Goal: Task Accomplishment & Management: Complete application form

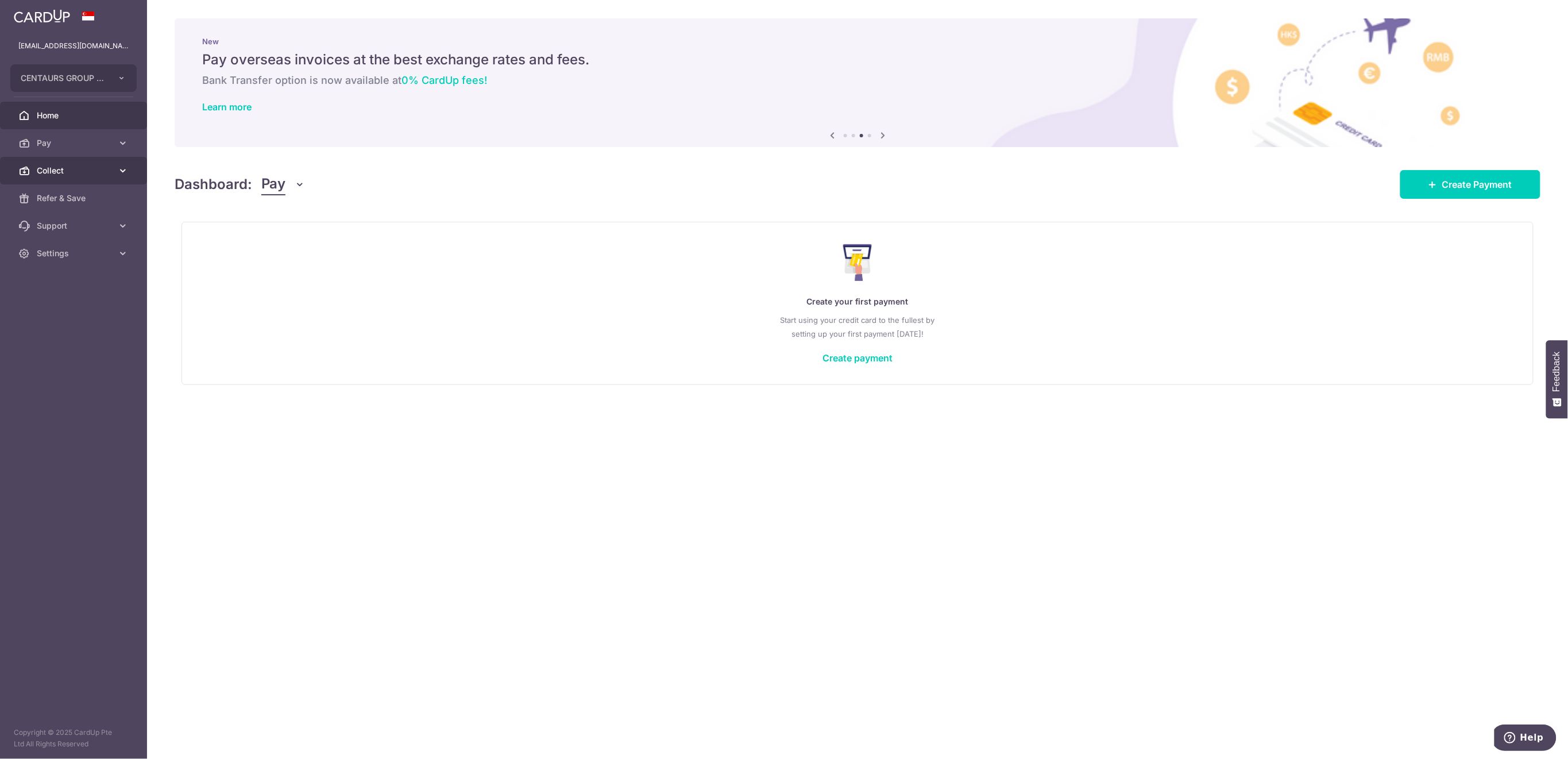
click at [80, 170] on span "Collect" at bounding box center [74, 170] width 76 height 12
click at [79, 255] on span "Payment Requests" at bounding box center [74, 253] width 76 height 12
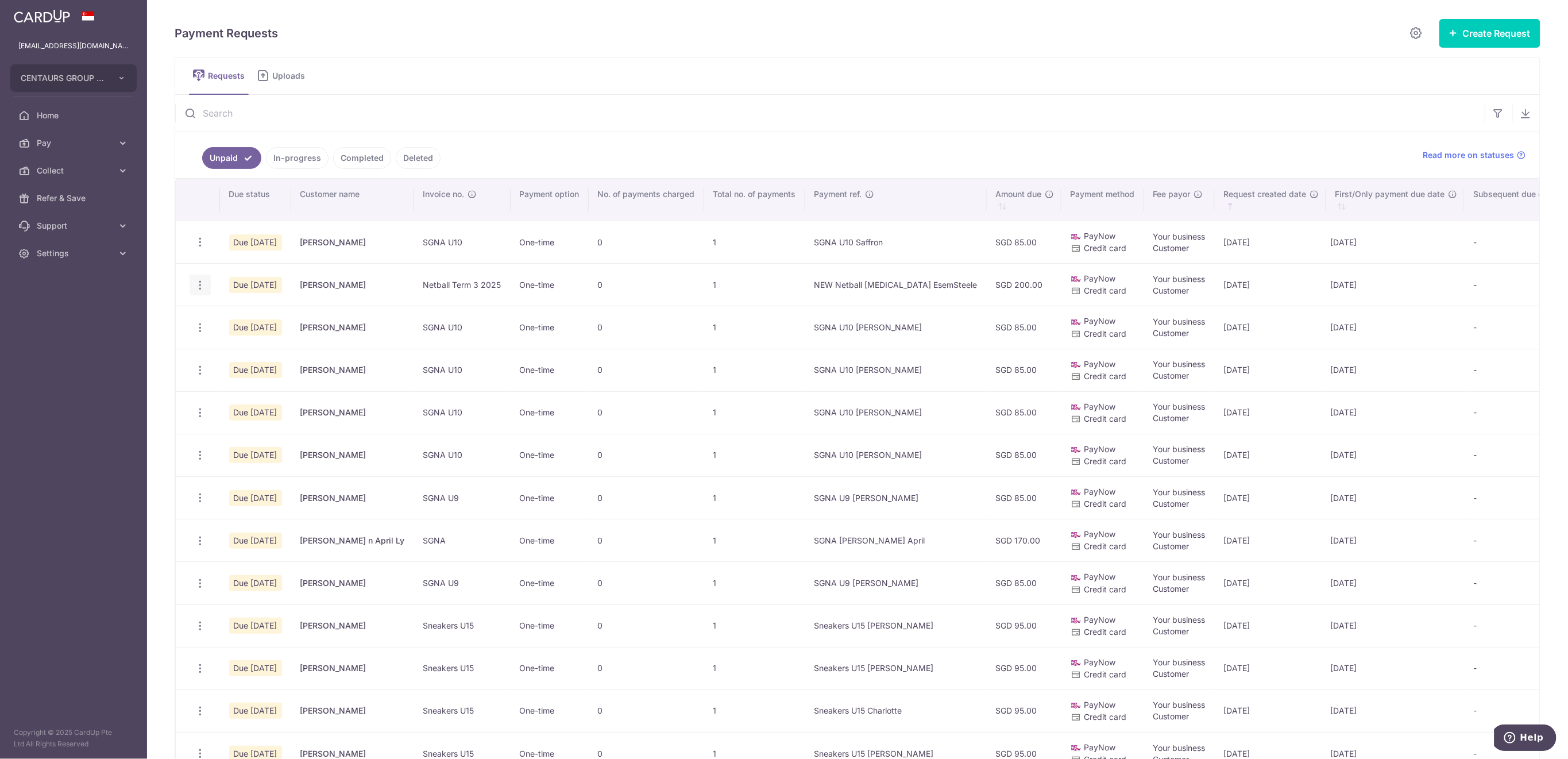
click at [197, 287] on icon "button" at bounding box center [200, 284] width 12 height 12
click at [244, 346] on span "Delete Request" at bounding box center [258, 344] width 73 height 14
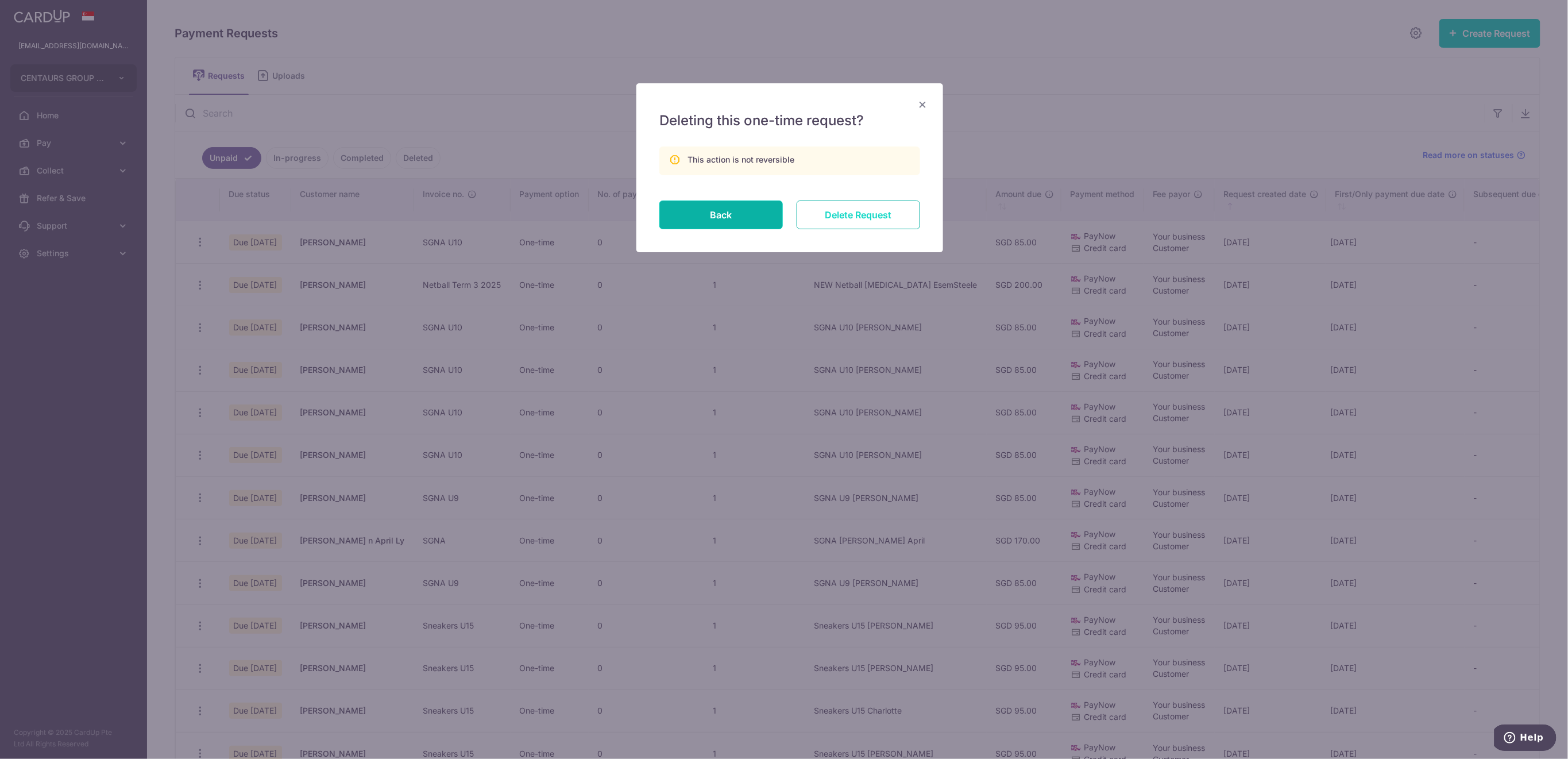
click at [848, 219] on input "Delete Request" at bounding box center [858, 215] width 123 height 29
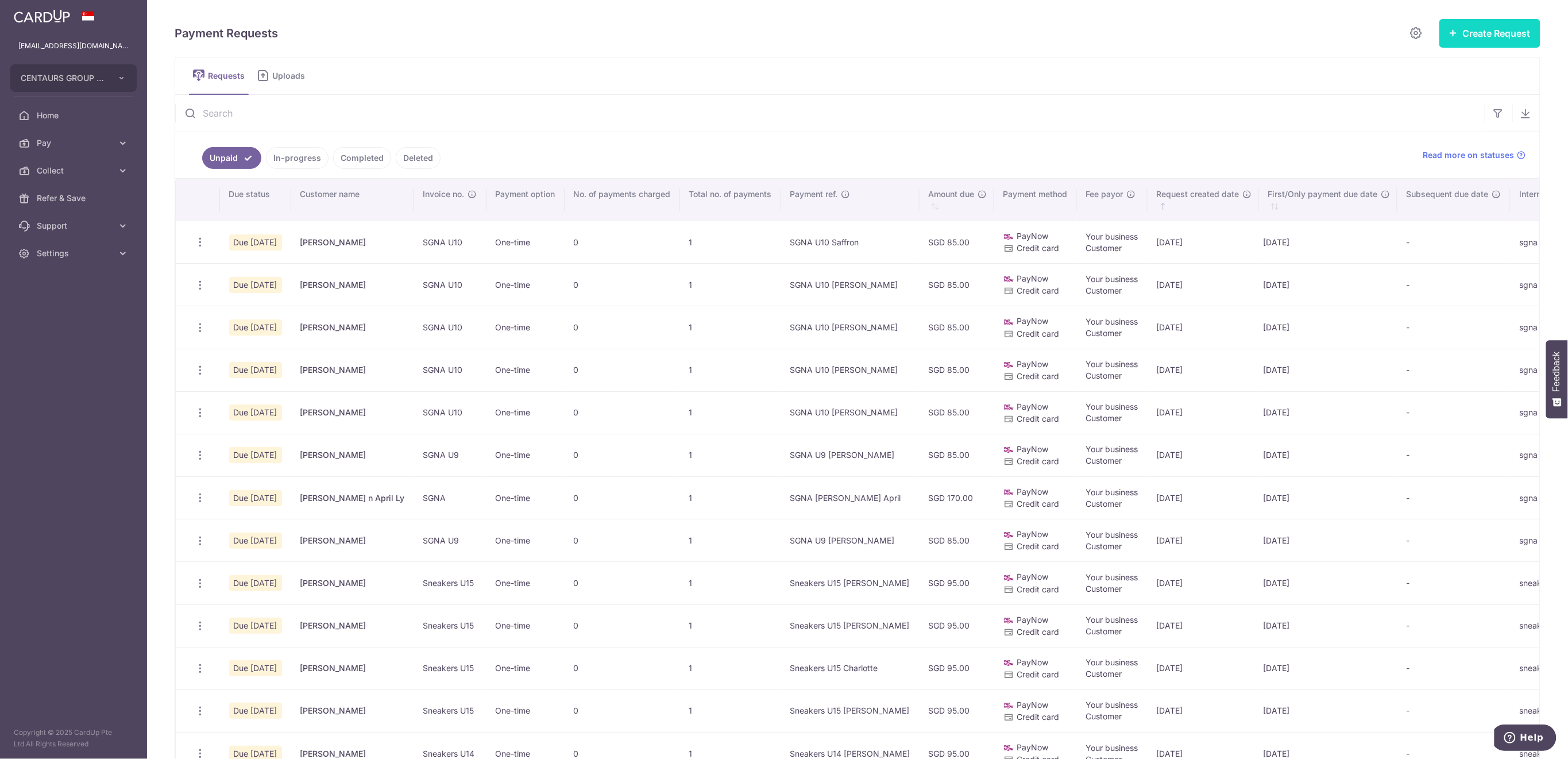
click at [1481, 34] on button "Create Request" at bounding box center [1489, 33] width 101 height 29
click at [1459, 64] on span "Single Request" at bounding box center [1471, 69] width 119 height 14
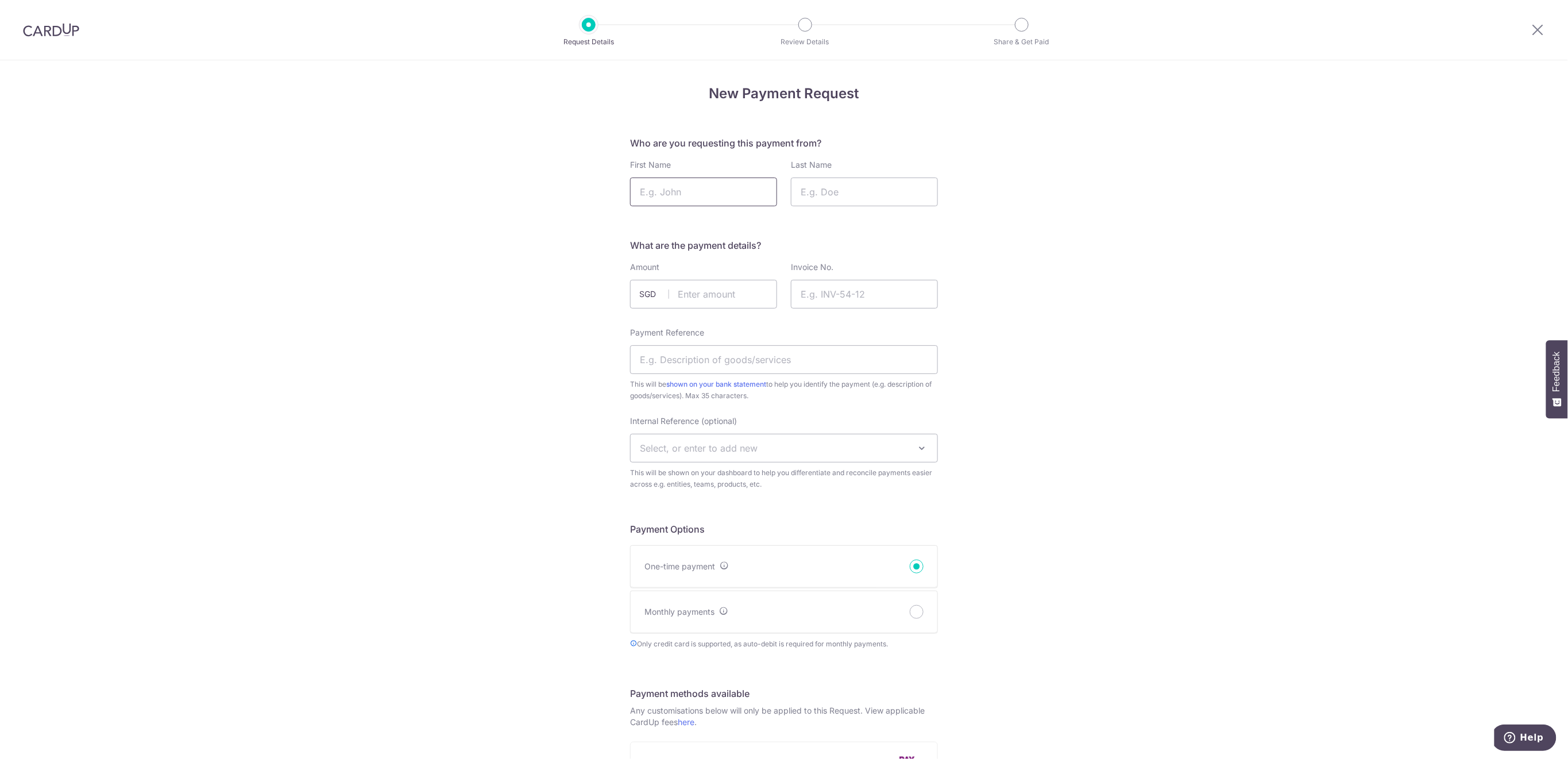
click at [696, 198] on input "First Name" at bounding box center [704, 191] width 147 height 29
type input "Ashlynn"
click at [864, 191] on input "Last Name" at bounding box center [864, 191] width 147 height 29
type input "Goh"
click at [695, 294] on input "text" at bounding box center [704, 294] width 147 height 29
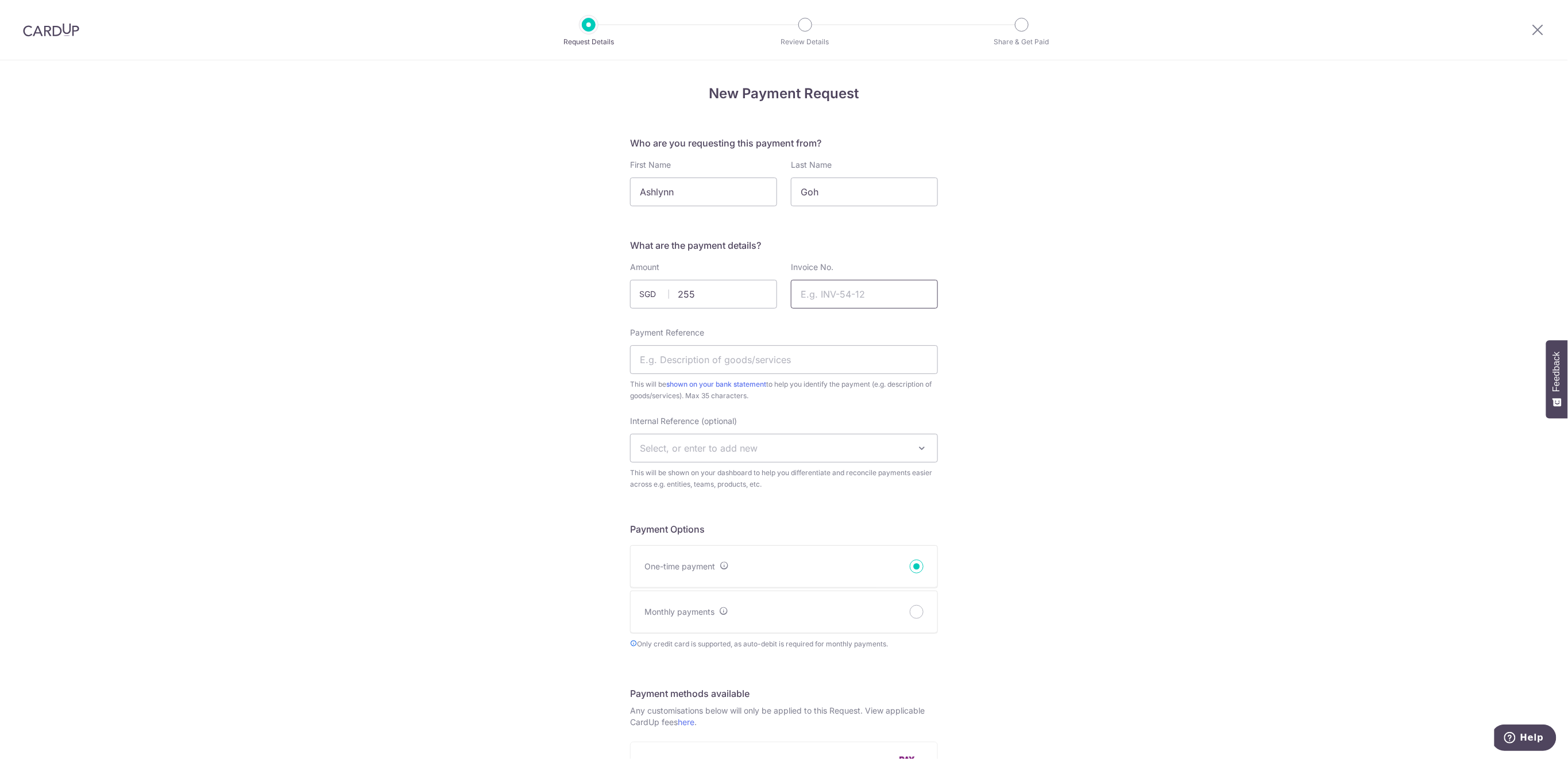
type input "255.00"
click at [841, 295] on input "Invoice No." at bounding box center [864, 294] width 147 height 29
type input "Netball [MEDICAL_DATA] 2025 n Sneakers"
click at [858, 362] on input "Payment Reference" at bounding box center [784, 359] width 308 height 29
type input "NEW Netball T3 Sneakers Ashlynn"
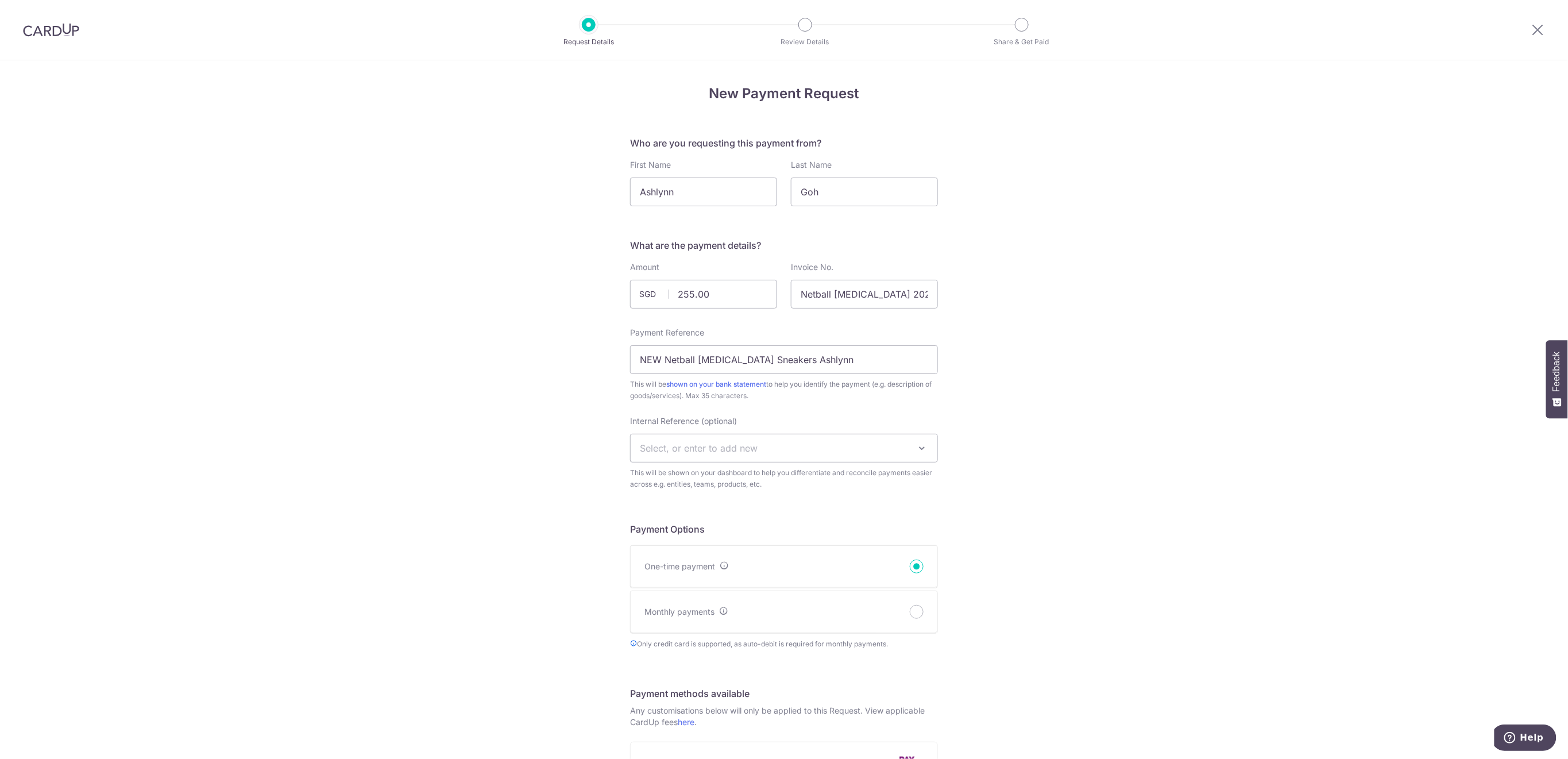
click at [725, 447] on span "Select, or enter to add new" at bounding box center [698, 447] width 118 height 12
type input "U14"
select select "u14"
click at [836, 444] on span "u14" at bounding box center [784, 447] width 307 height 27
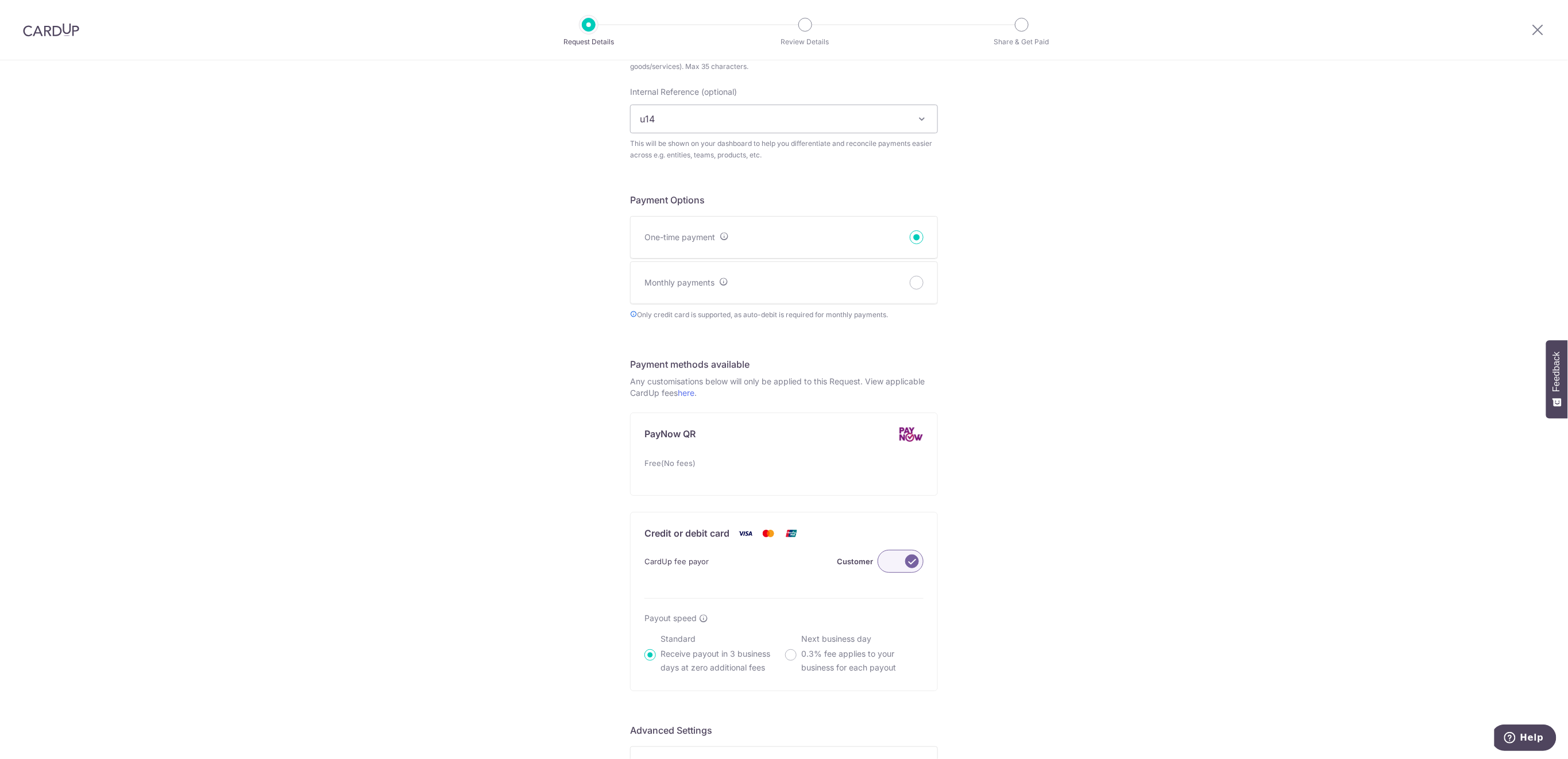
scroll to position [459, 0]
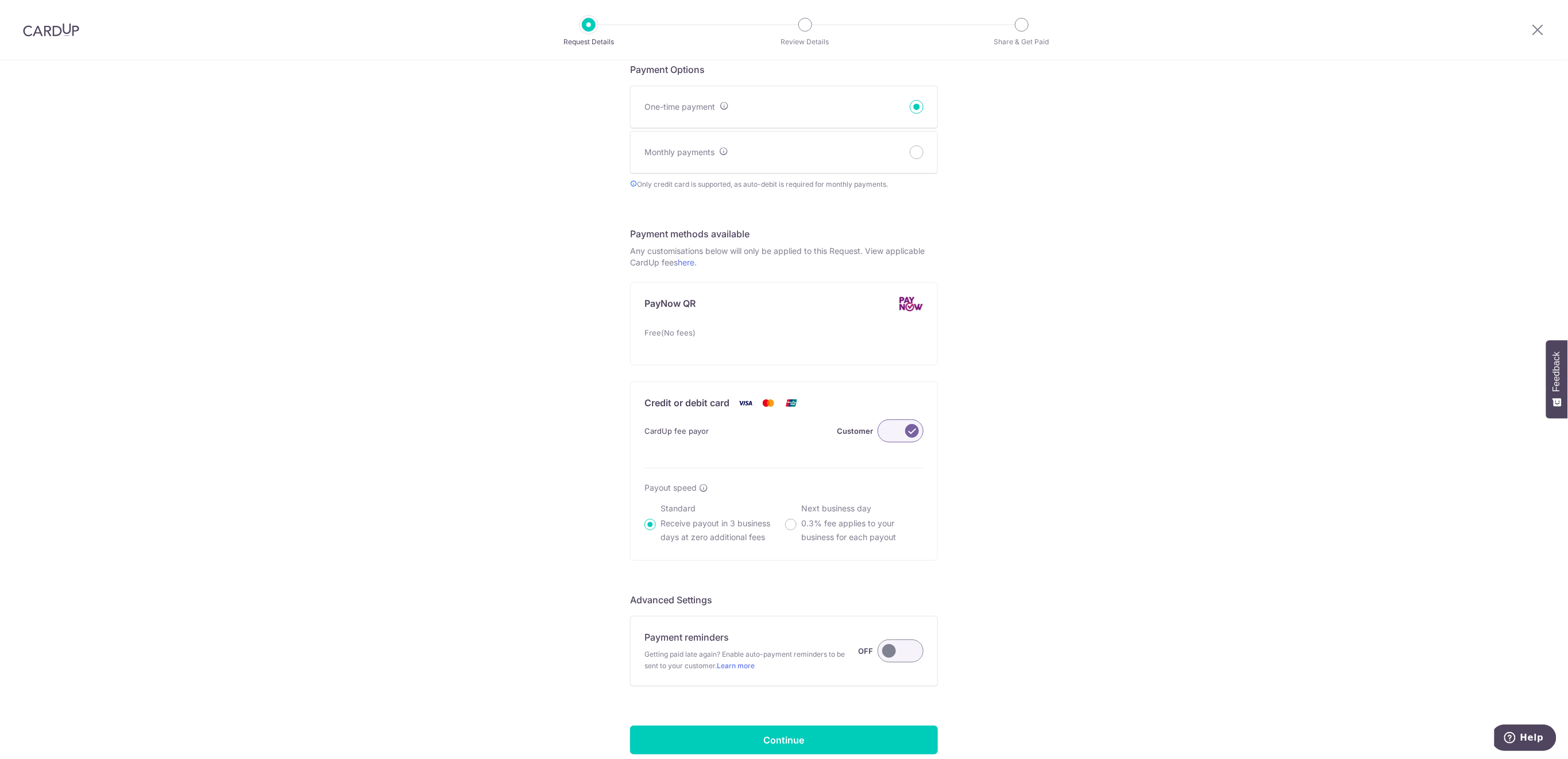
click at [915, 650] on label at bounding box center [900, 650] width 46 height 23
click at [0, 0] on input "Payment reminders Getting paid late again? Enable auto-payment reminders to be …" at bounding box center [0, 0] width 0 height 0
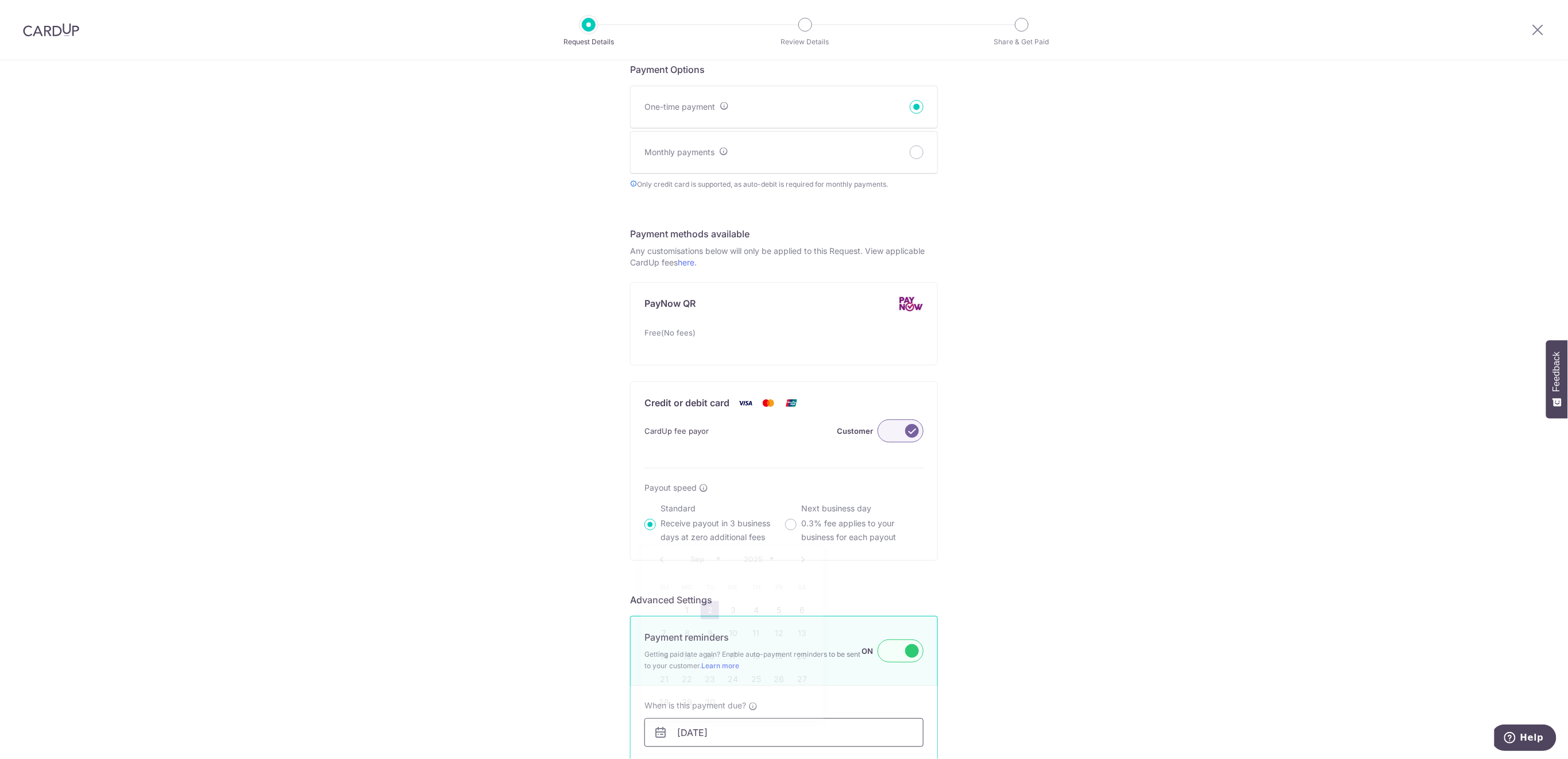
click at [869, 722] on input "[DATE]" at bounding box center [783, 732] width 279 height 29
click at [801, 612] on link "6" at bounding box center [802, 610] width 19 height 19
type input "[DATE]"
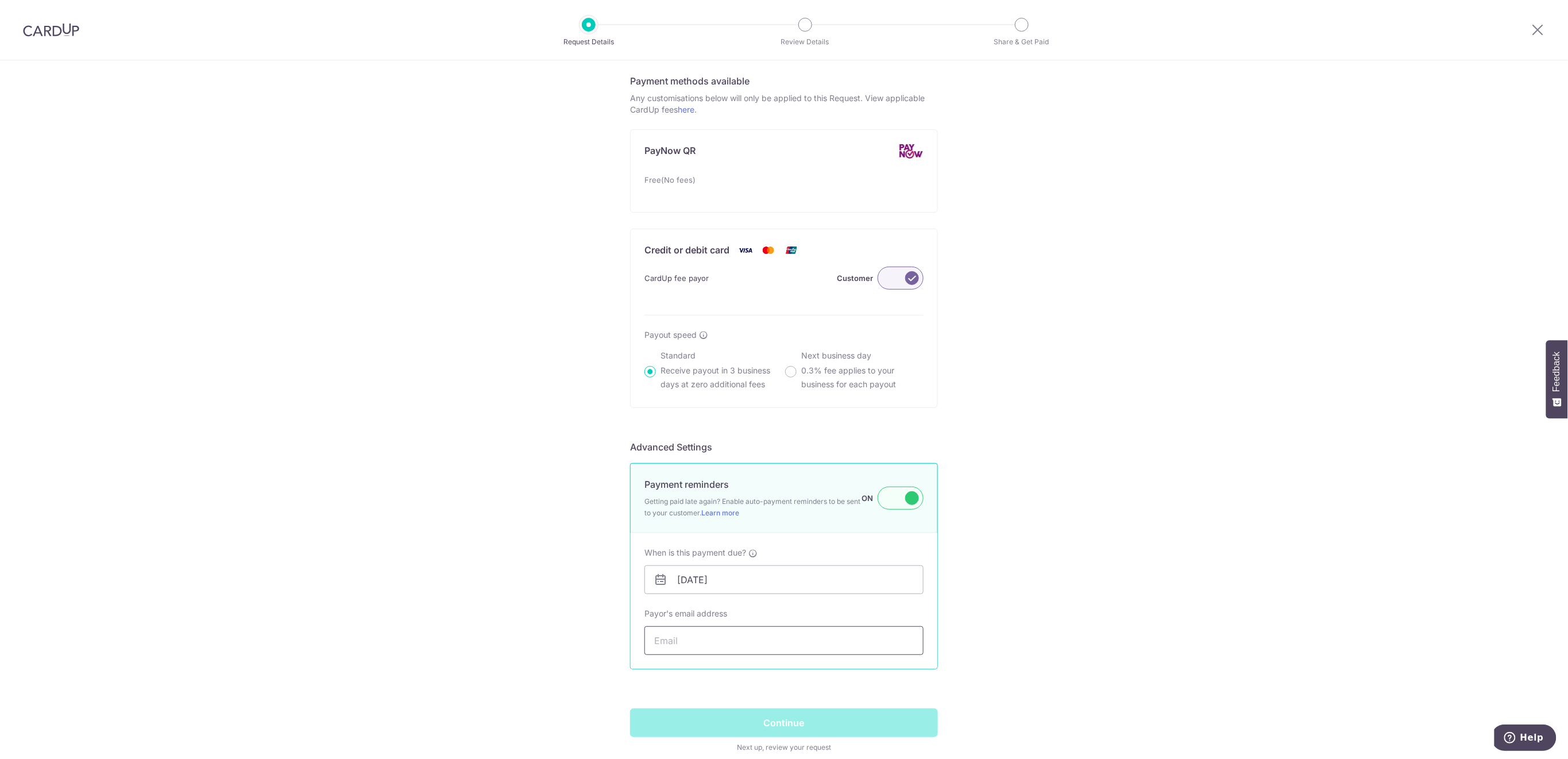
click at [765, 643] on input "Payor's email address" at bounding box center [783, 640] width 279 height 29
click at [675, 637] on input "Payor's email address" at bounding box center [783, 640] width 279 height 29
paste input "raynard_79@yahoo.com"
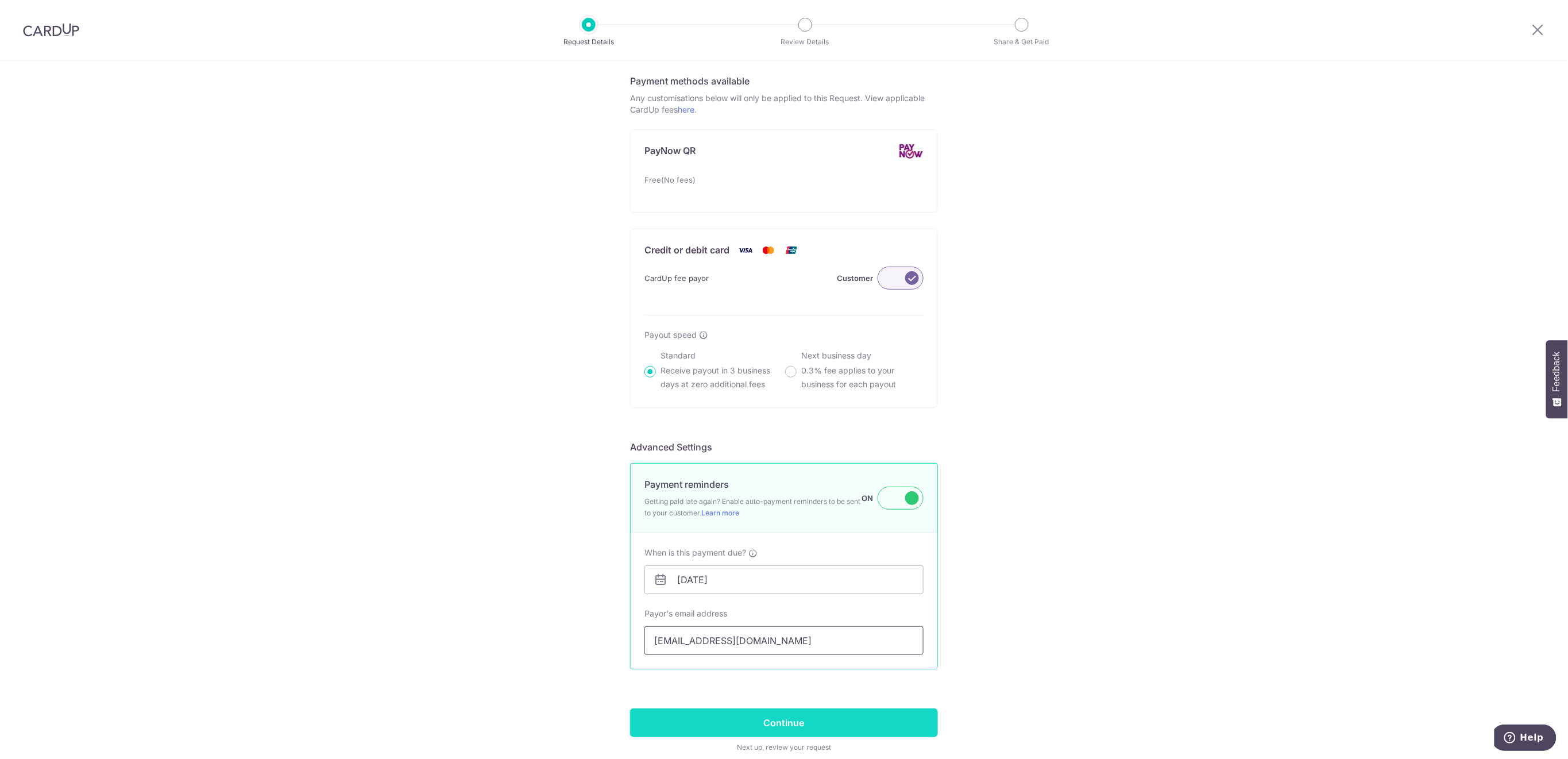
type input "raynard_79@yahoo.com"
click at [789, 718] on input "Continue" at bounding box center [784, 722] width 308 height 29
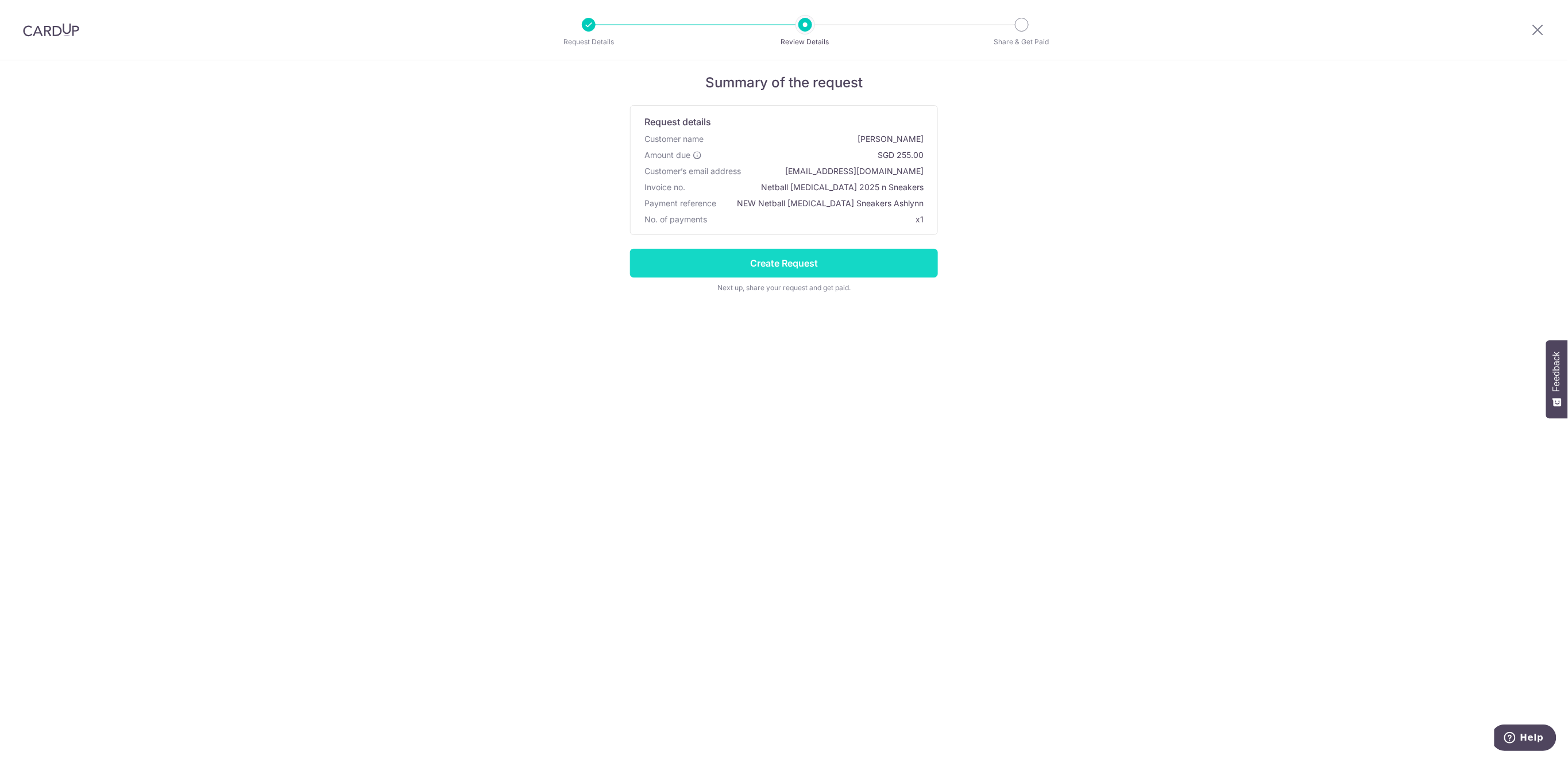
click at [846, 267] on input "Create Request" at bounding box center [784, 262] width 308 height 29
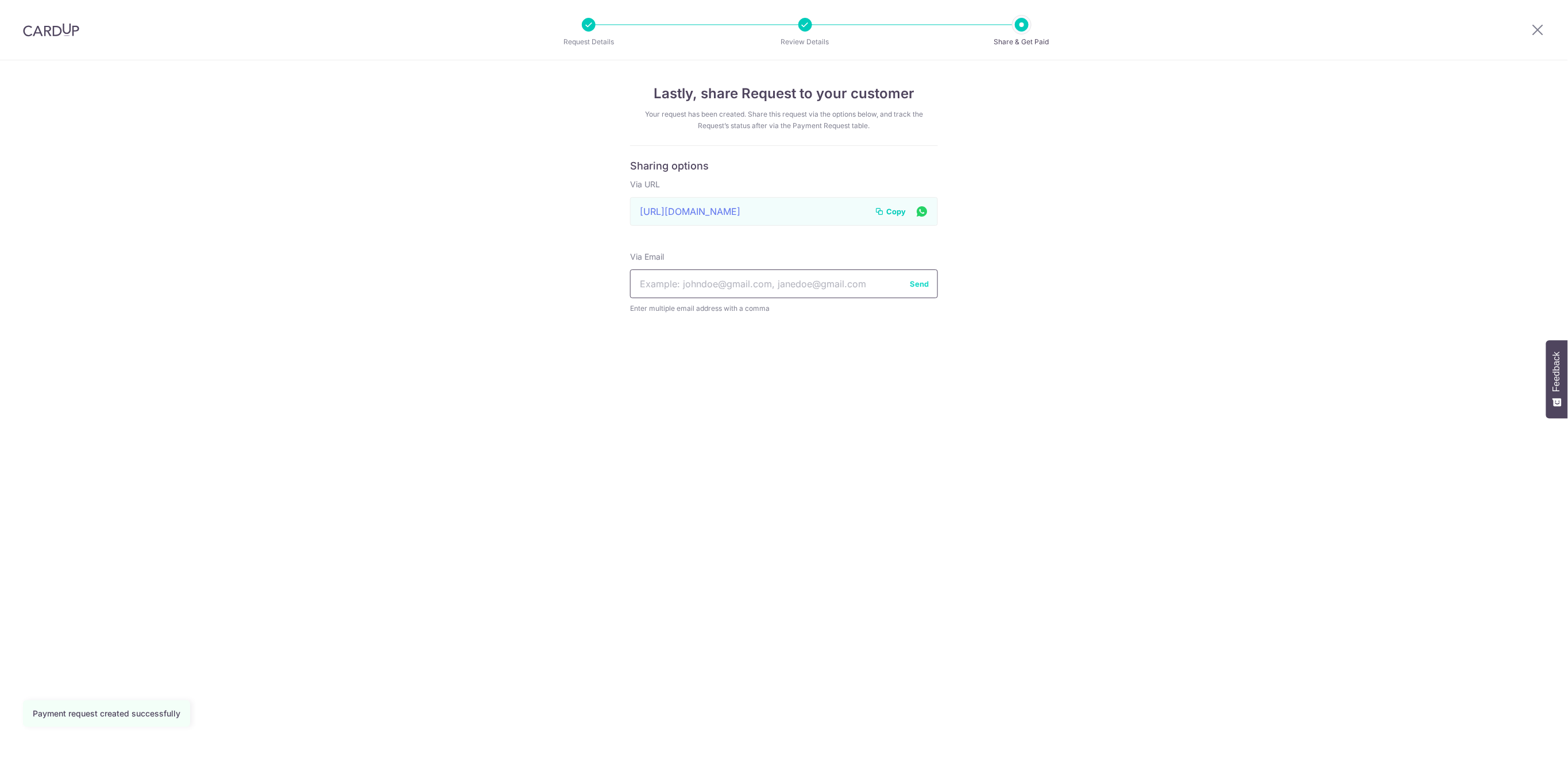
click at [765, 284] on input "text" at bounding box center [784, 283] width 308 height 29
paste input "raynard_79@yahoo.com"
type input "raynard_79@yahoo.com"
click at [921, 283] on button "Send" at bounding box center [919, 283] width 19 height 12
click at [1540, 35] on icon at bounding box center [1538, 30] width 14 height 14
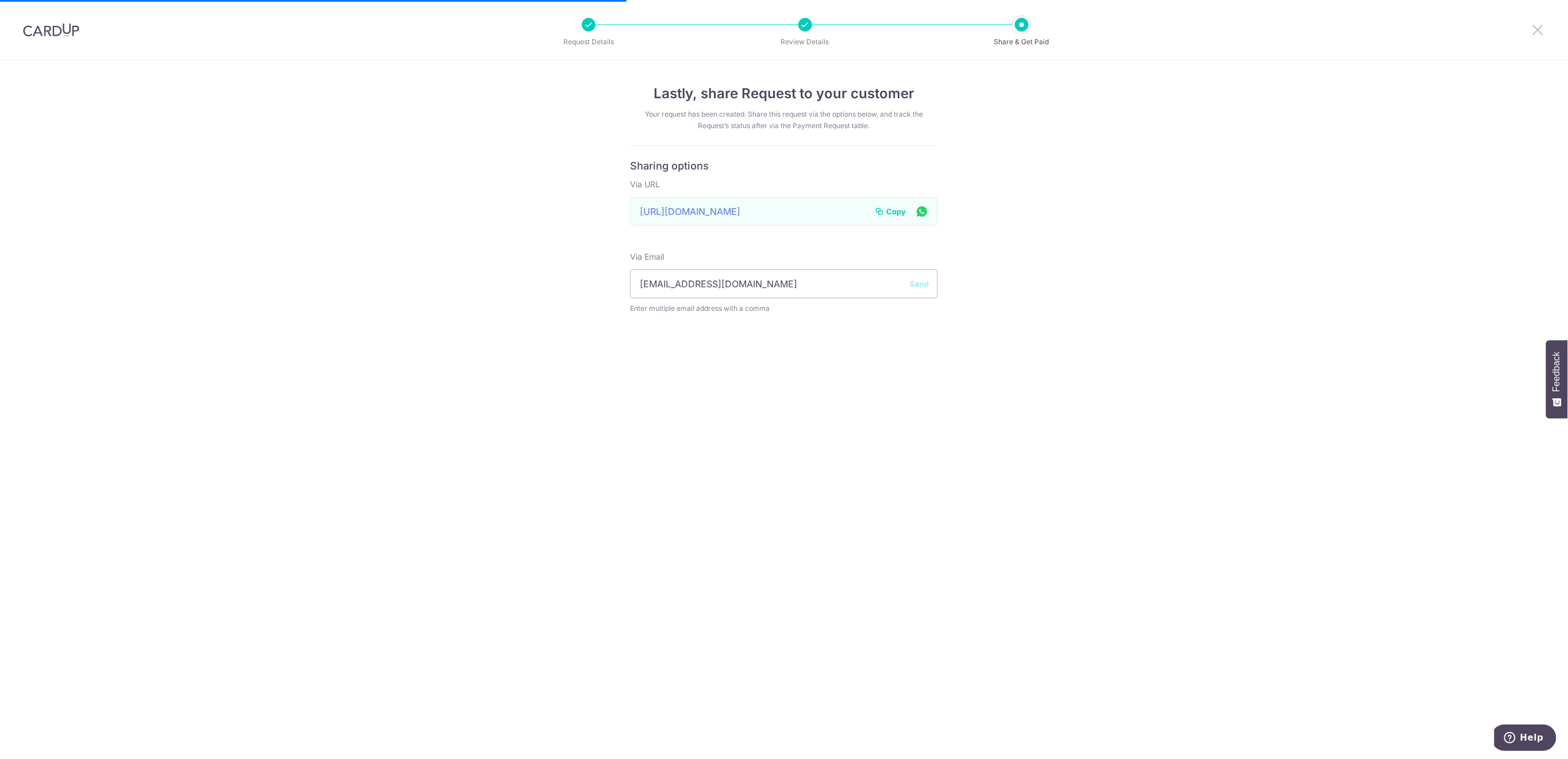
click at [1538, 30] on icon at bounding box center [1538, 30] width 14 height 14
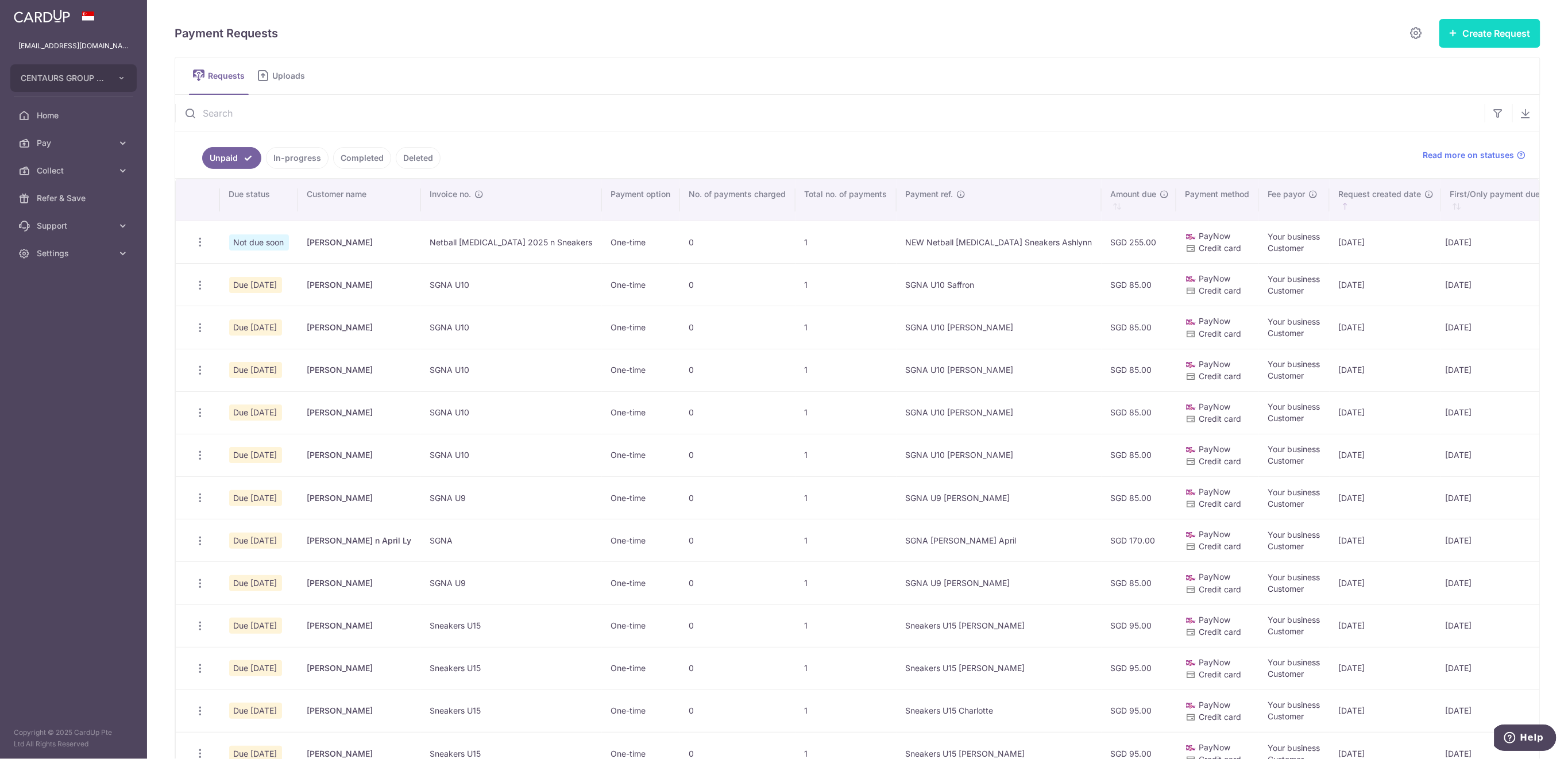
click at [1449, 31] on icon "button" at bounding box center [1454, 33] width 9 height 9
click at [1425, 71] on span "Single Request" at bounding box center [1471, 69] width 119 height 14
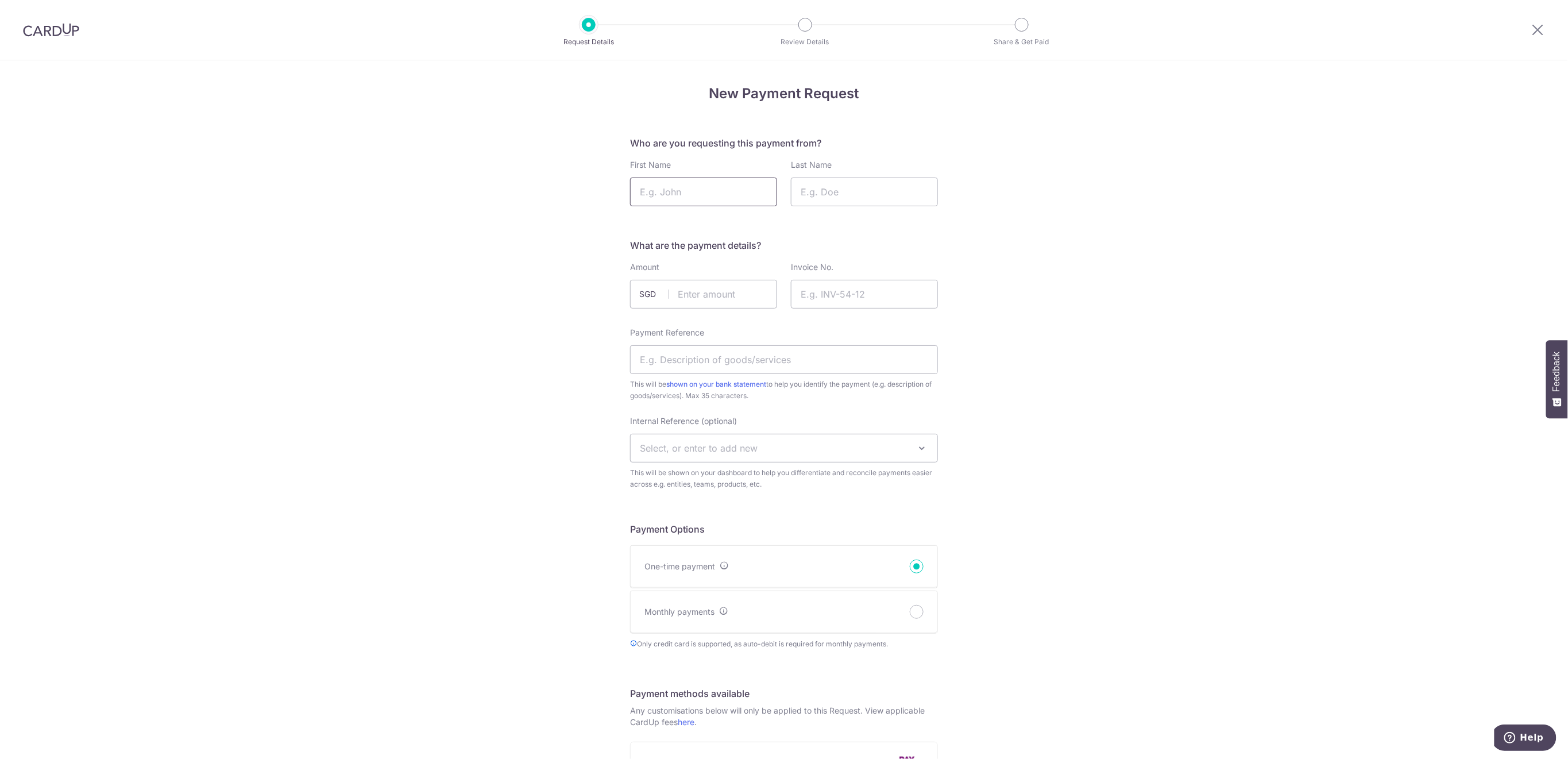
click at [700, 190] on input "First Name" at bounding box center [704, 191] width 147 height 29
type input "[PERSON_NAME]"
drag, startPoint x: 826, startPoint y: 190, endPoint x: 953, endPoint y: 368, distance: 218.7
click at [826, 190] on input "Last Name" at bounding box center [864, 191] width 147 height 29
type input "Lambert-Blanco"
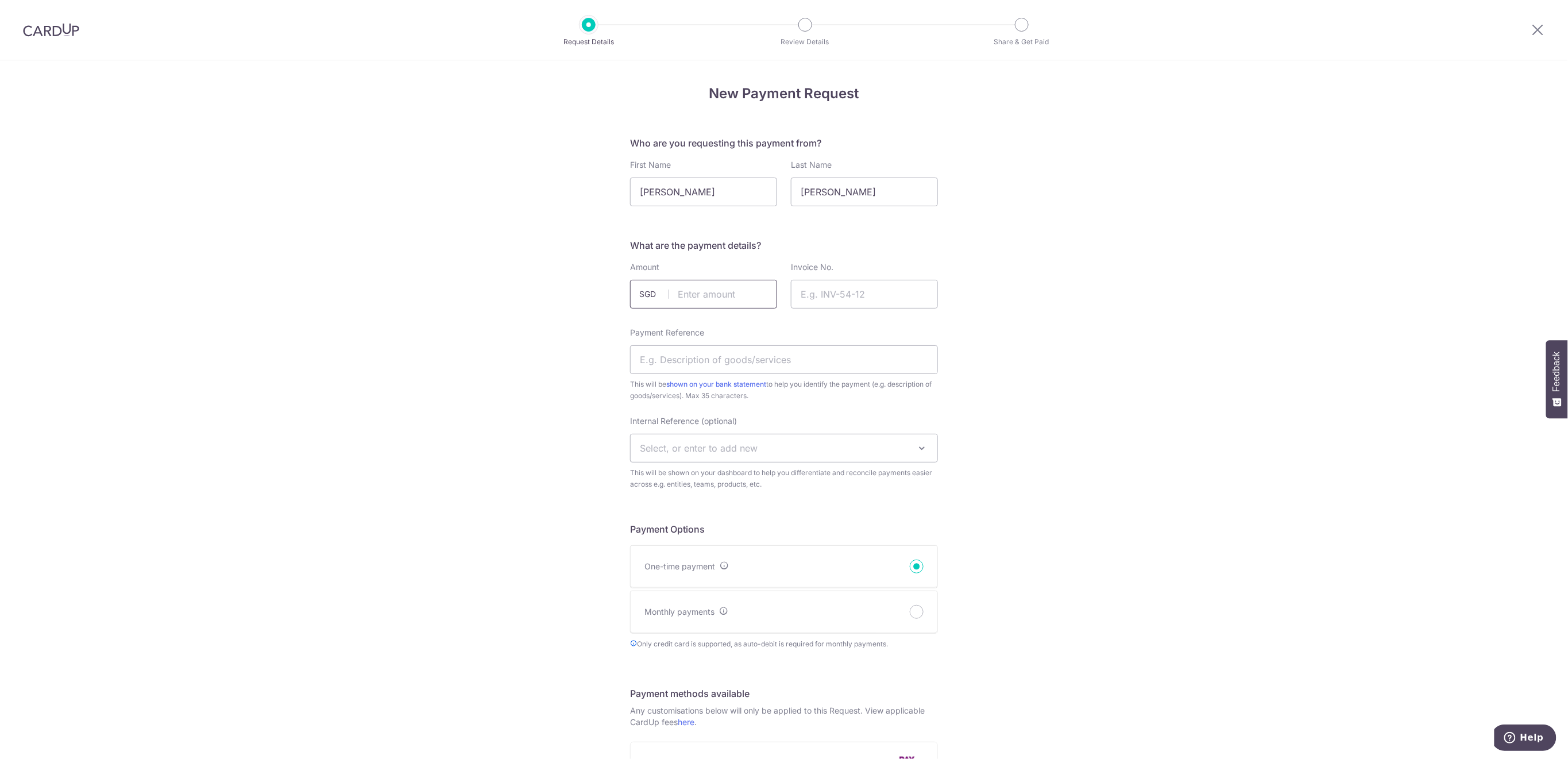
click at [685, 291] on input "text" at bounding box center [704, 294] width 147 height 29
type input "85.00"
click at [864, 290] on input "Invoice No." at bounding box center [864, 294] width 147 height 29
type input "SGNA U10 2025"
click at [900, 359] on input "Payment Reference" at bounding box center [784, 359] width 308 height 29
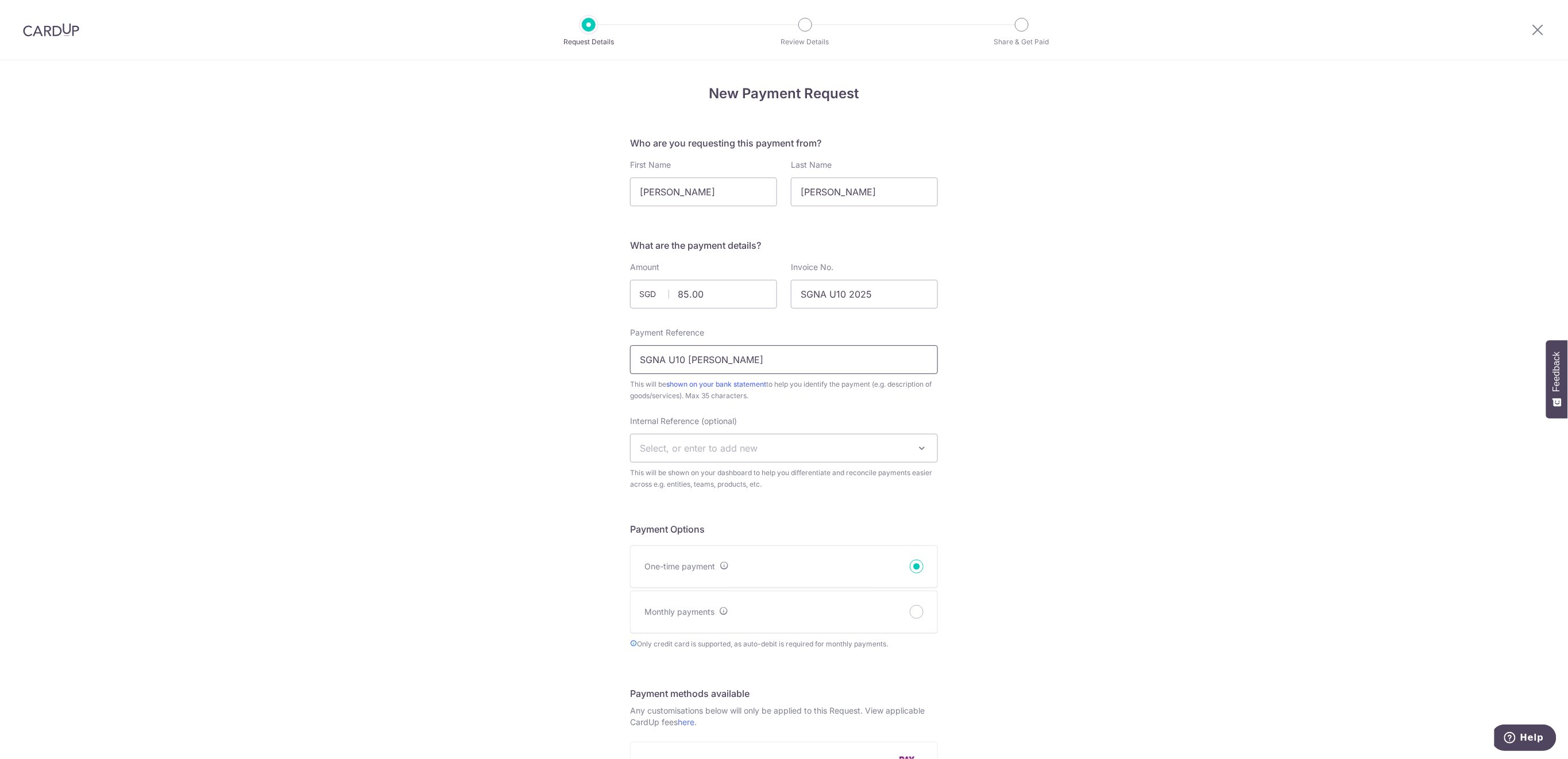
type input "SGNA U10 [PERSON_NAME]"
click at [878, 439] on span "Select, or enter to add new" at bounding box center [784, 447] width 307 height 27
type input "SGNA"
select select "sgna"
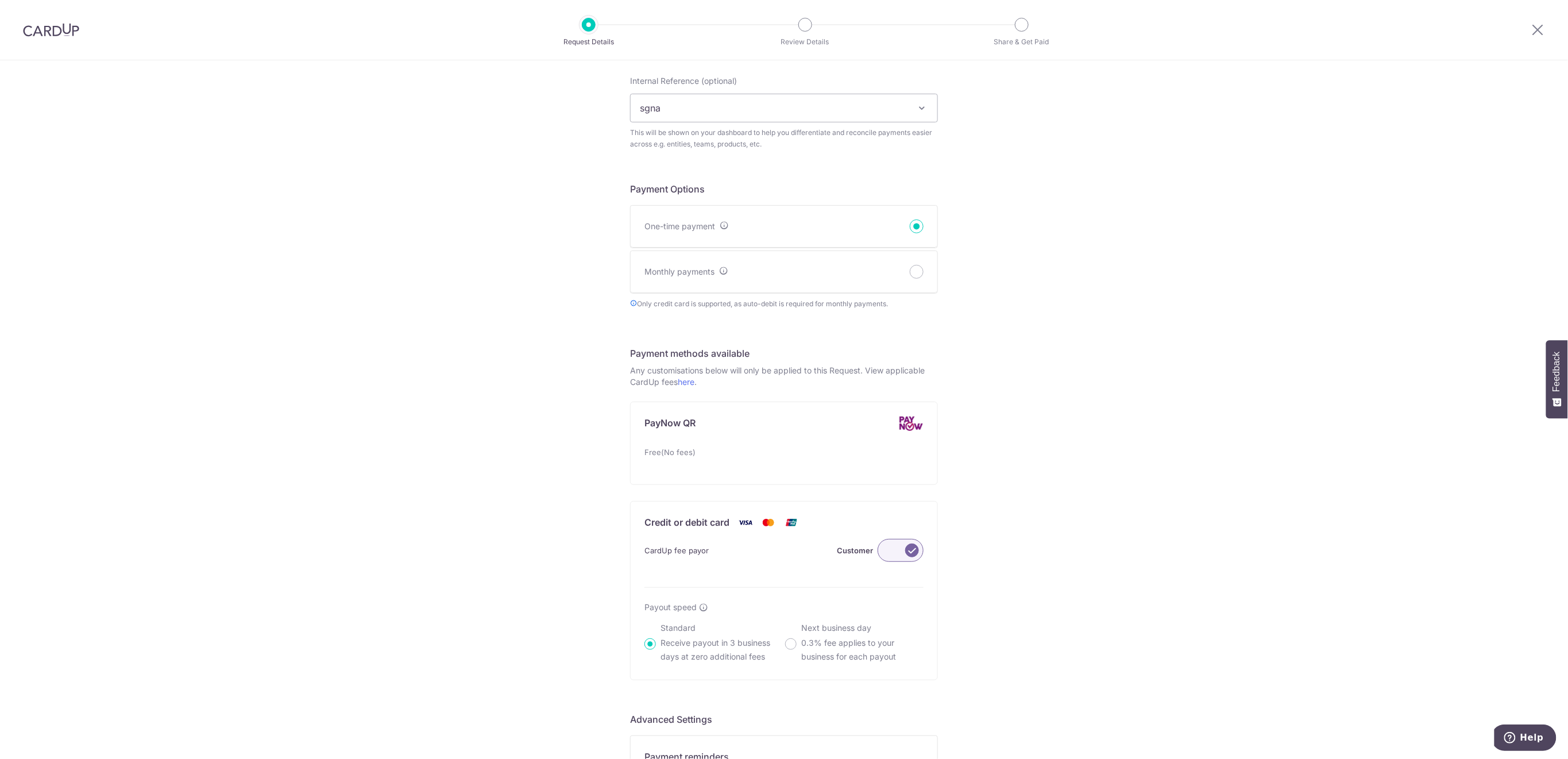
scroll to position [538, 0]
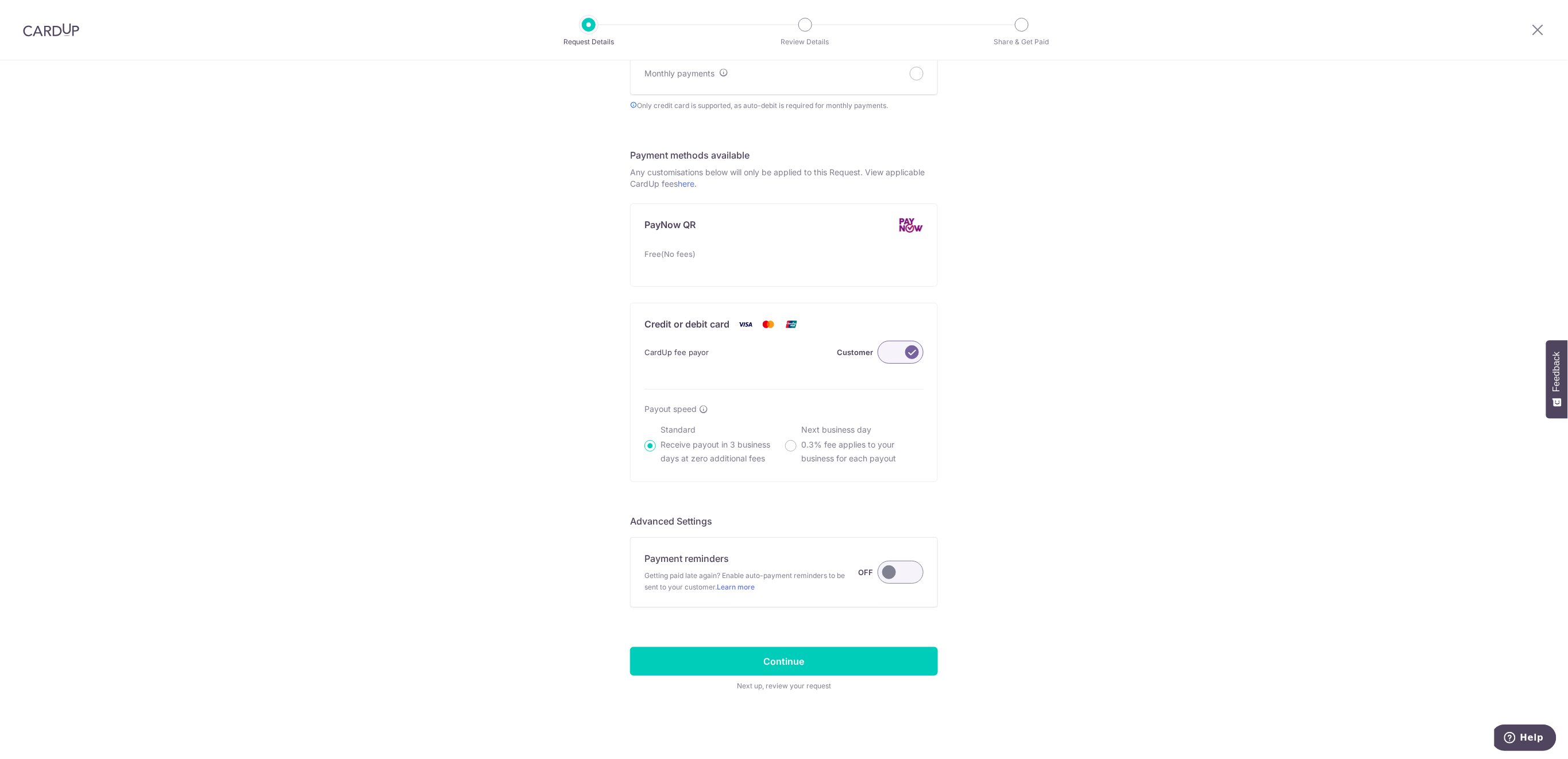
click at [913, 576] on label at bounding box center [900, 572] width 46 height 23
click at [0, 0] on input "Payment reminders Getting paid late again? Enable auto-payment reminders to be …" at bounding box center [0, 0] width 0 height 0
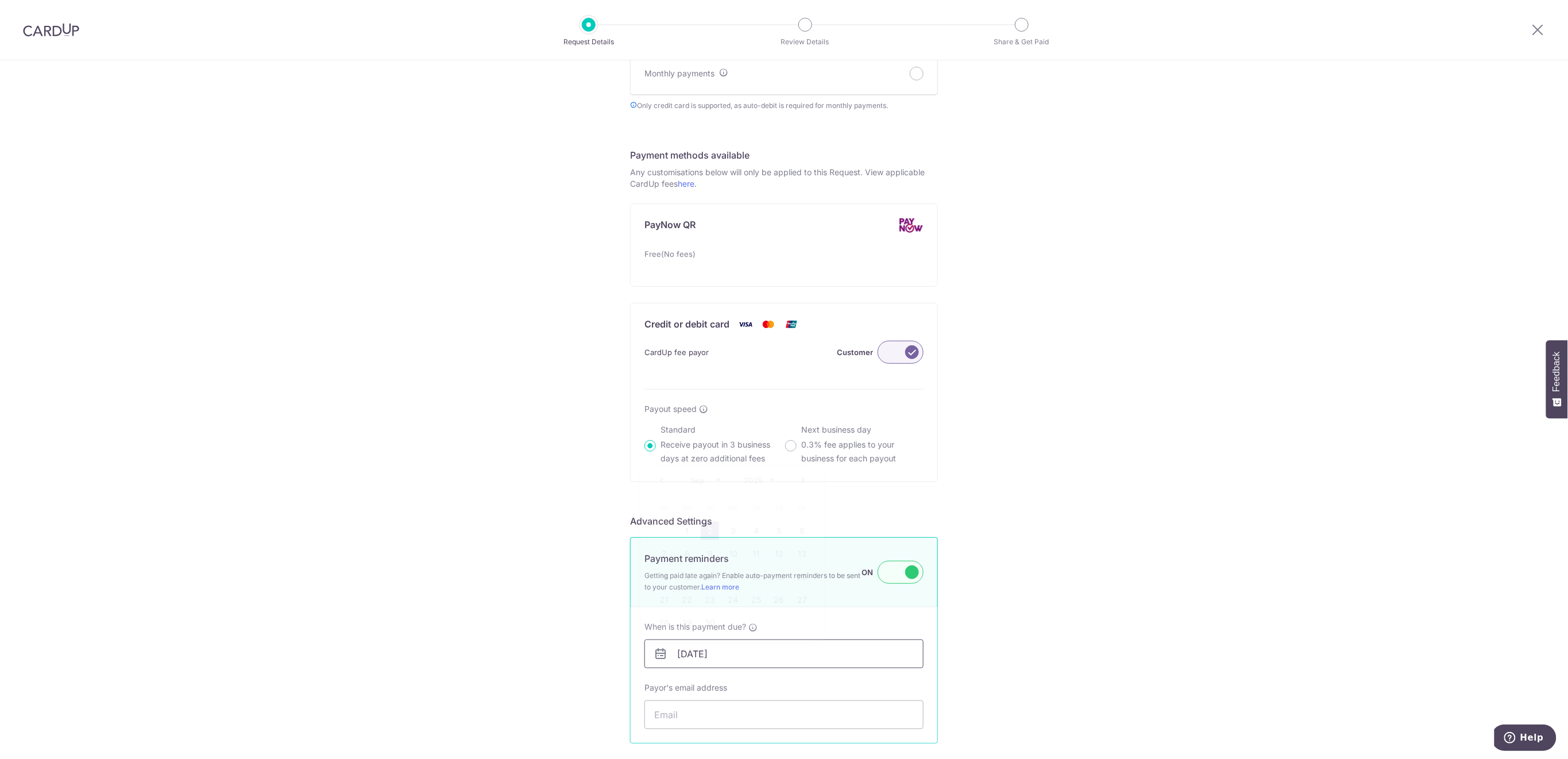
click at [881, 650] on input "[DATE]" at bounding box center [783, 654] width 279 height 29
click at [802, 532] on link "6" at bounding box center [802, 531] width 19 height 19
type input "[DATE]"
click at [814, 714] on input "Payor's email address" at bounding box center [783, 714] width 279 height 29
click at [719, 717] on input "Payor's email address" at bounding box center [783, 714] width 279 height 29
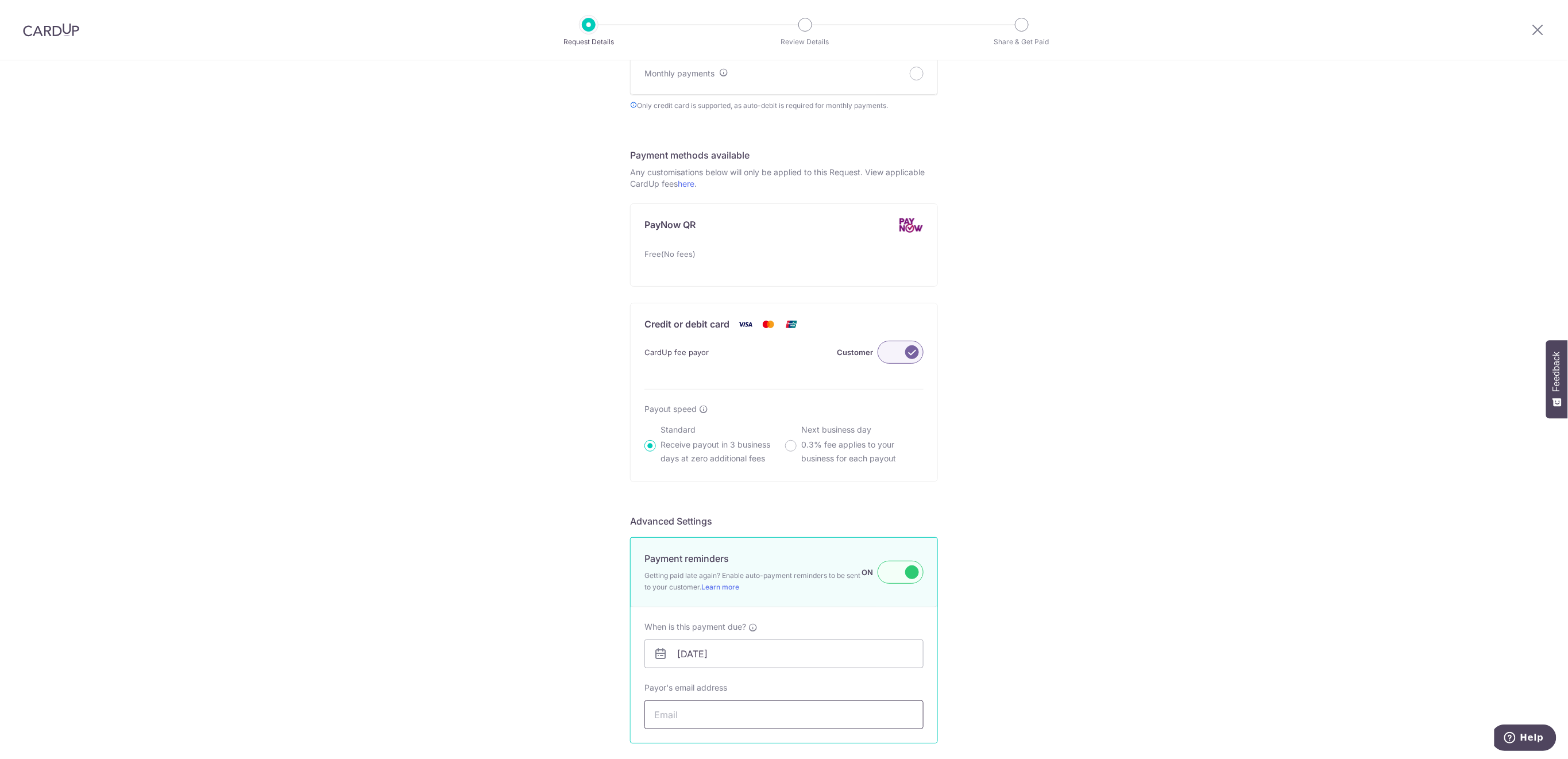
paste input "jamesjlambert@gmail.com"
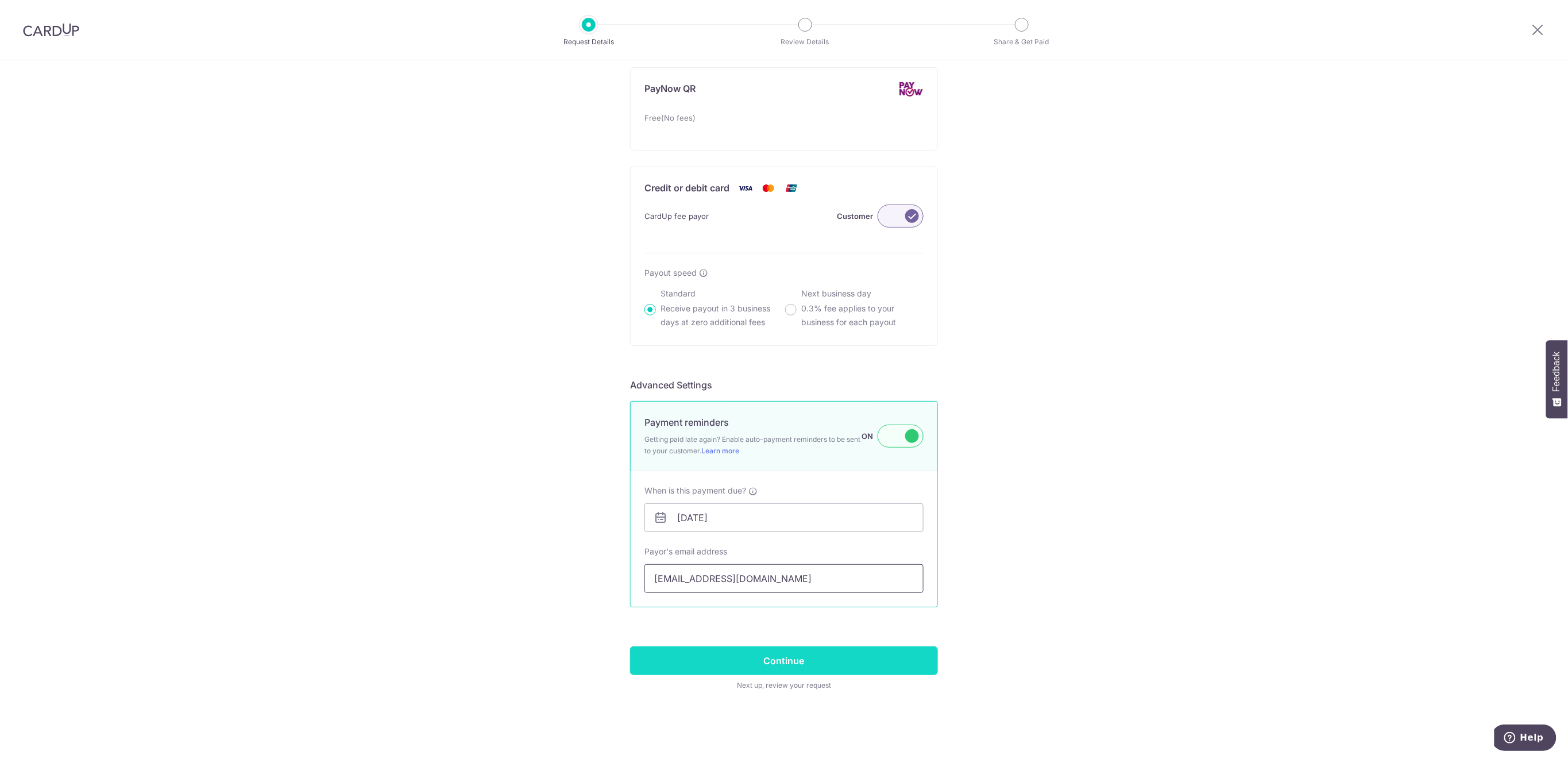
type input "jamesjlambert@gmail.com"
click at [881, 652] on input "Continue" at bounding box center [784, 660] width 308 height 29
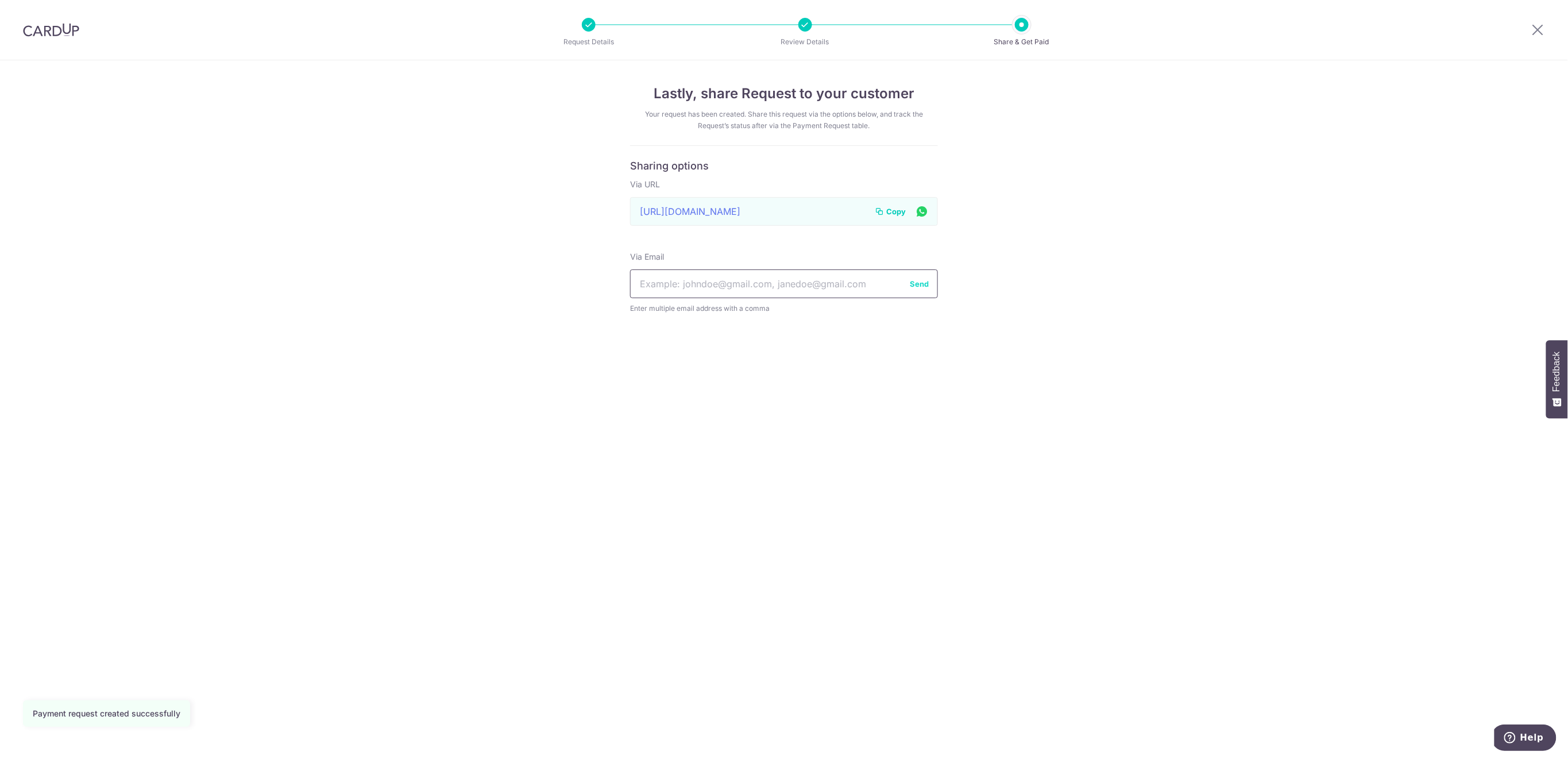
click at [810, 287] on input "text" at bounding box center [784, 283] width 308 height 29
paste input "[EMAIL_ADDRESS][DOMAIN_NAME]"
type input "[EMAIL_ADDRESS][DOMAIN_NAME]"
click at [918, 283] on button "Send" at bounding box center [919, 283] width 19 height 12
click at [1538, 27] on icon at bounding box center [1538, 30] width 14 height 14
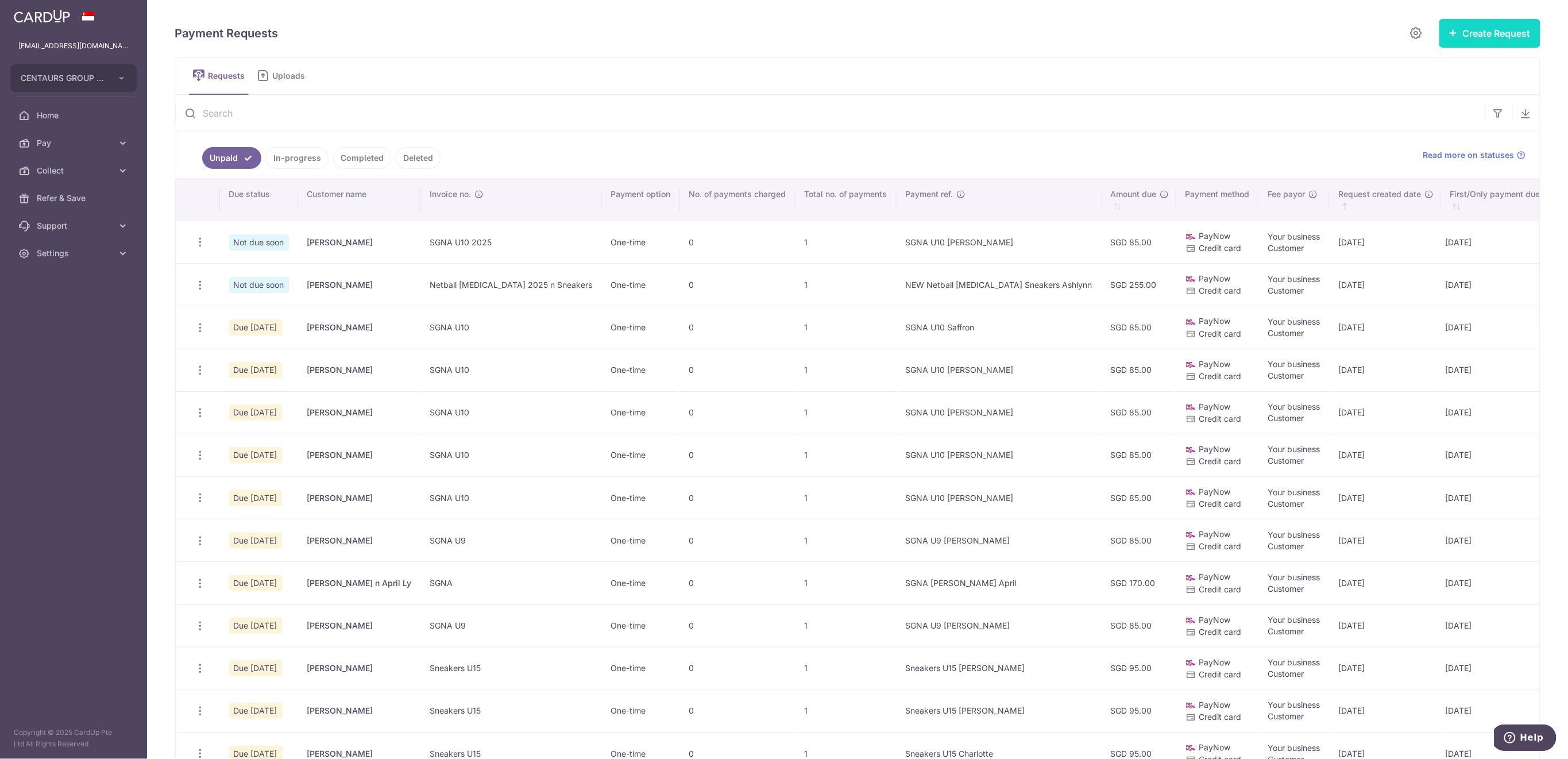
click at [1452, 35] on button "Create Request" at bounding box center [1489, 33] width 101 height 29
click at [1418, 66] on span "Single Request" at bounding box center [1471, 69] width 119 height 14
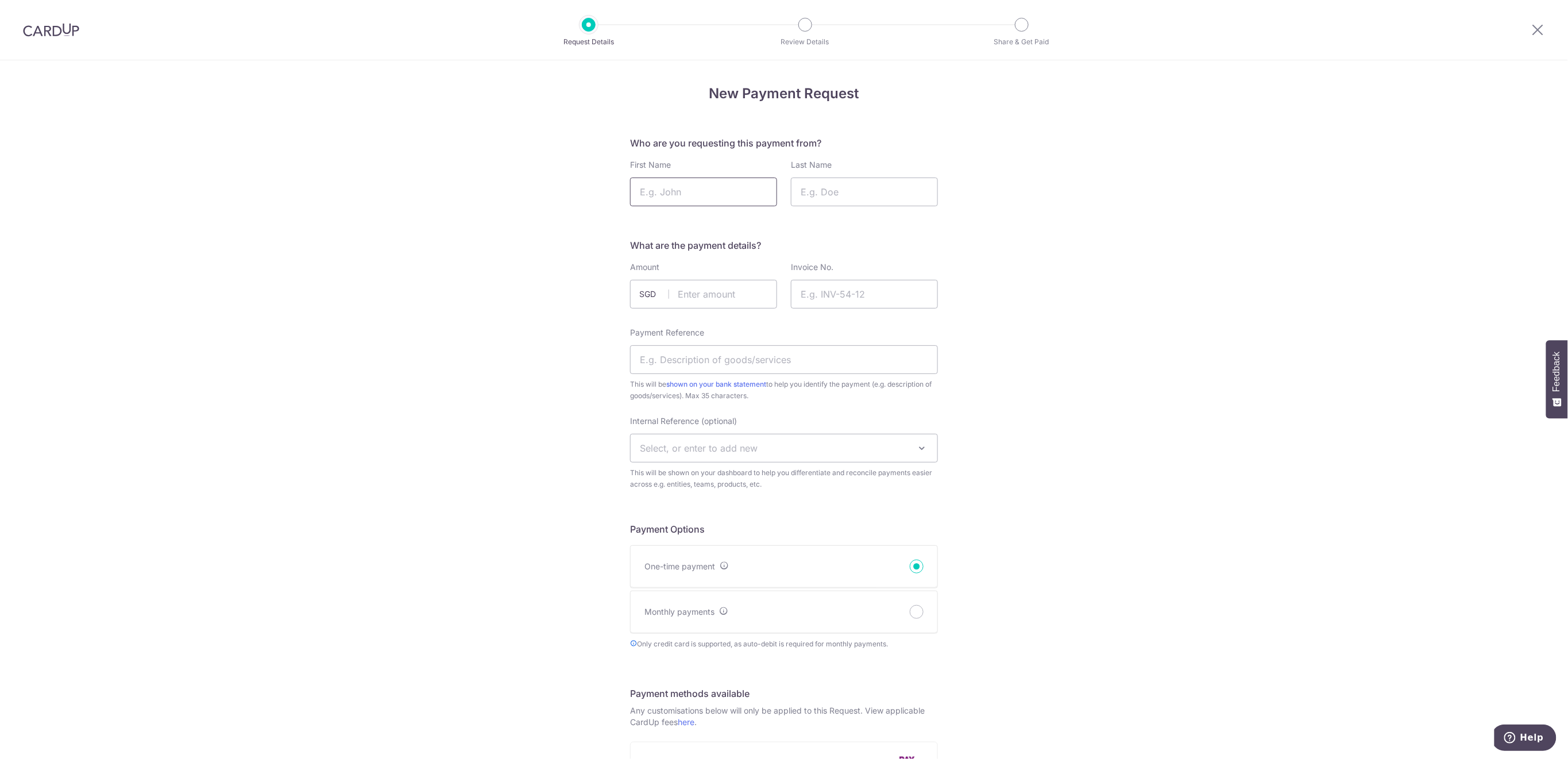
click at [713, 194] on input "First Name" at bounding box center [704, 191] width 147 height 29
type input "Leah"
click at [861, 190] on input "Last Name" at bounding box center [864, 191] width 147 height 29
type input "Lei"
click at [711, 298] on input "text" at bounding box center [704, 294] width 147 height 29
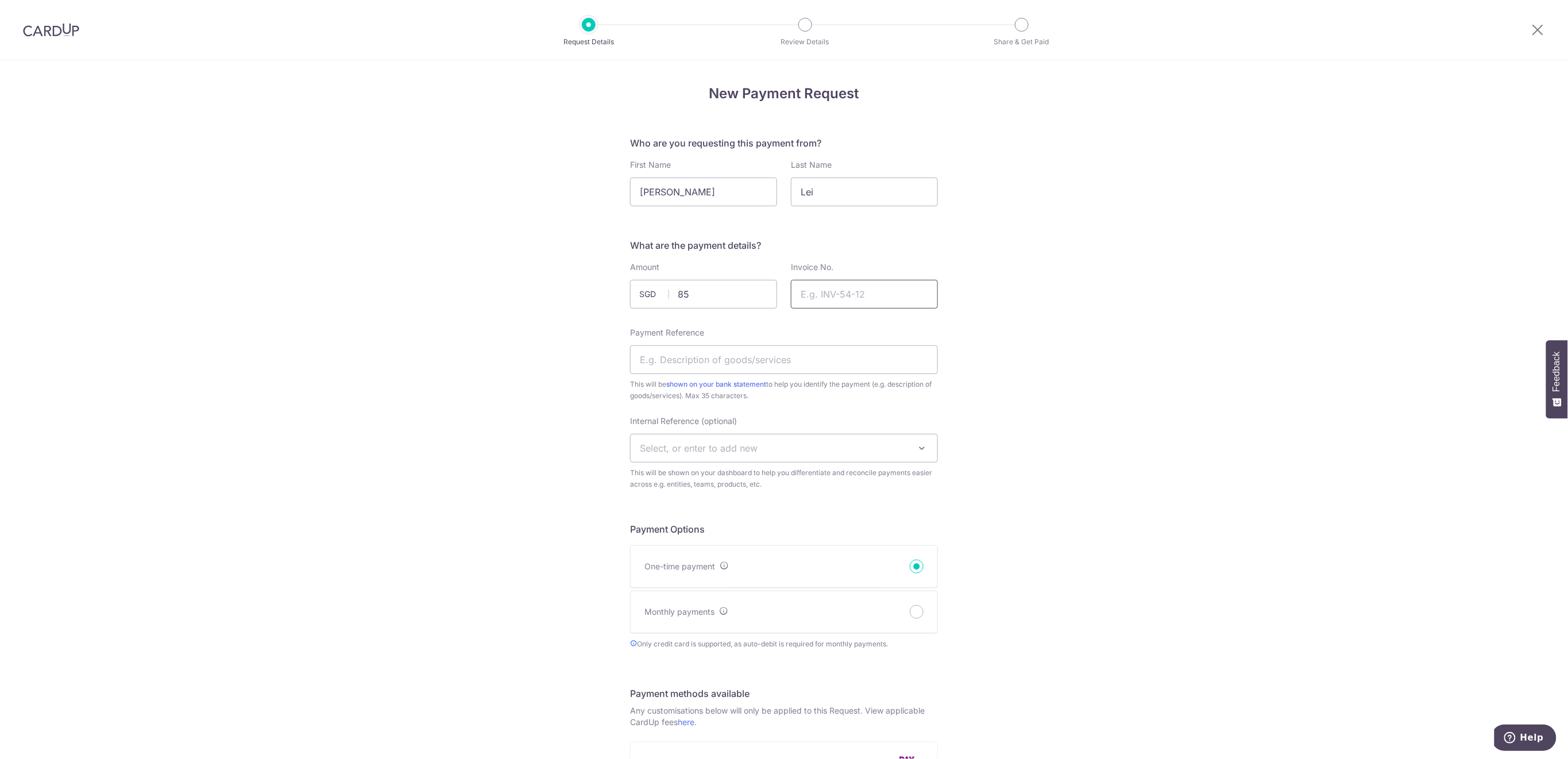
type input "85.00"
click at [911, 298] on input "Invoice No." at bounding box center [864, 294] width 147 height 29
type input "SGNA U10 2025"
click at [815, 358] on input "Payment Reference" at bounding box center [784, 359] width 308 height 29
type input "SGNA U10 2025 LeahLei"
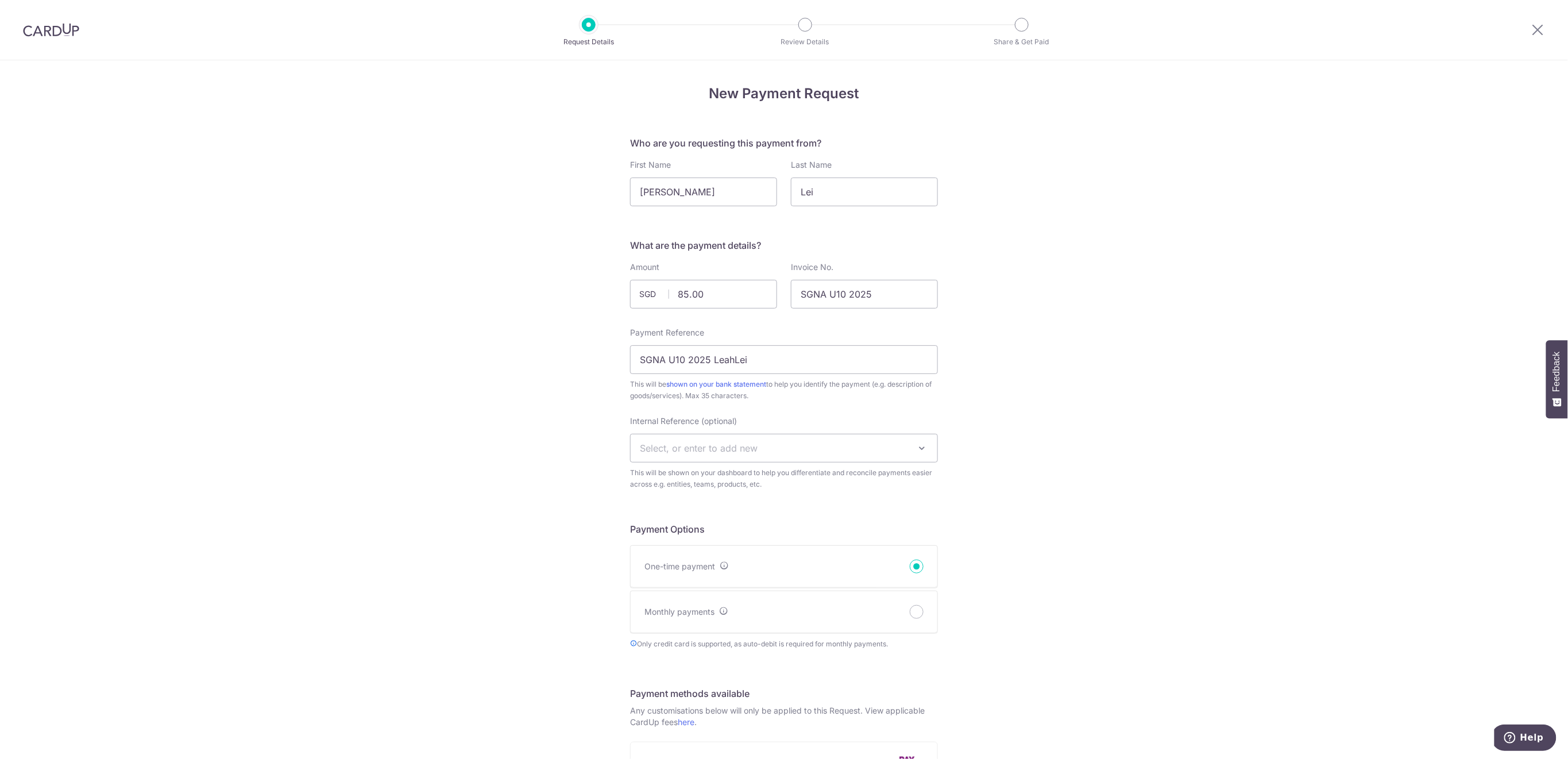
click at [818, 435] on span "Select, or enter to add new" at bounding box center [784, 447] width 307 height 27
type input "SGNA"
select select "sgna"
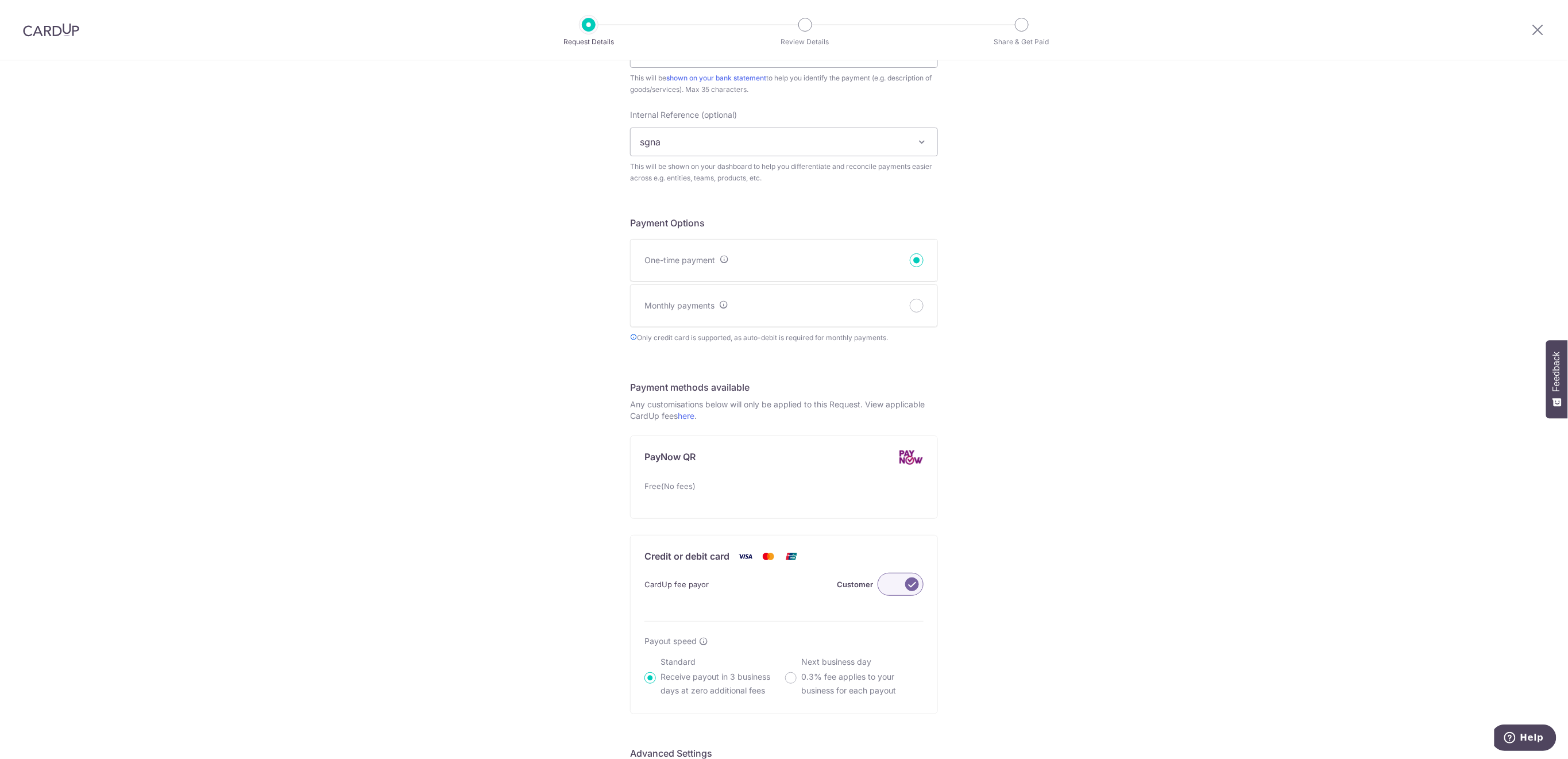
scroll to position [536, 0]
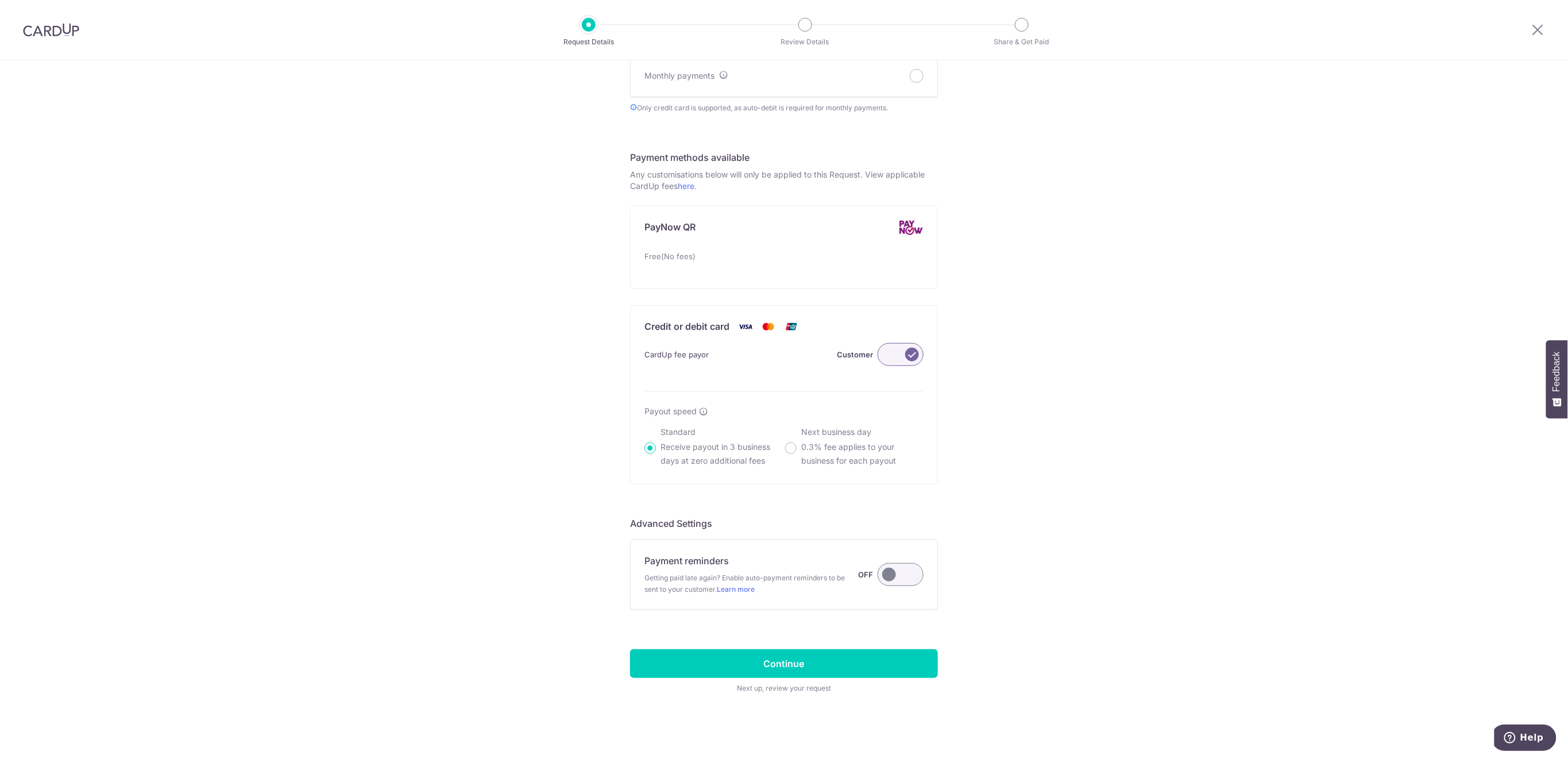
click at [893, 580] on label at bounding box center [900, 574] width 46 height 23
click at [0, 0] on input "Payment reminders Getting paid late again? Enable auto-payment reminders to be …" at bounding box center [0, 0] width 0 height 0
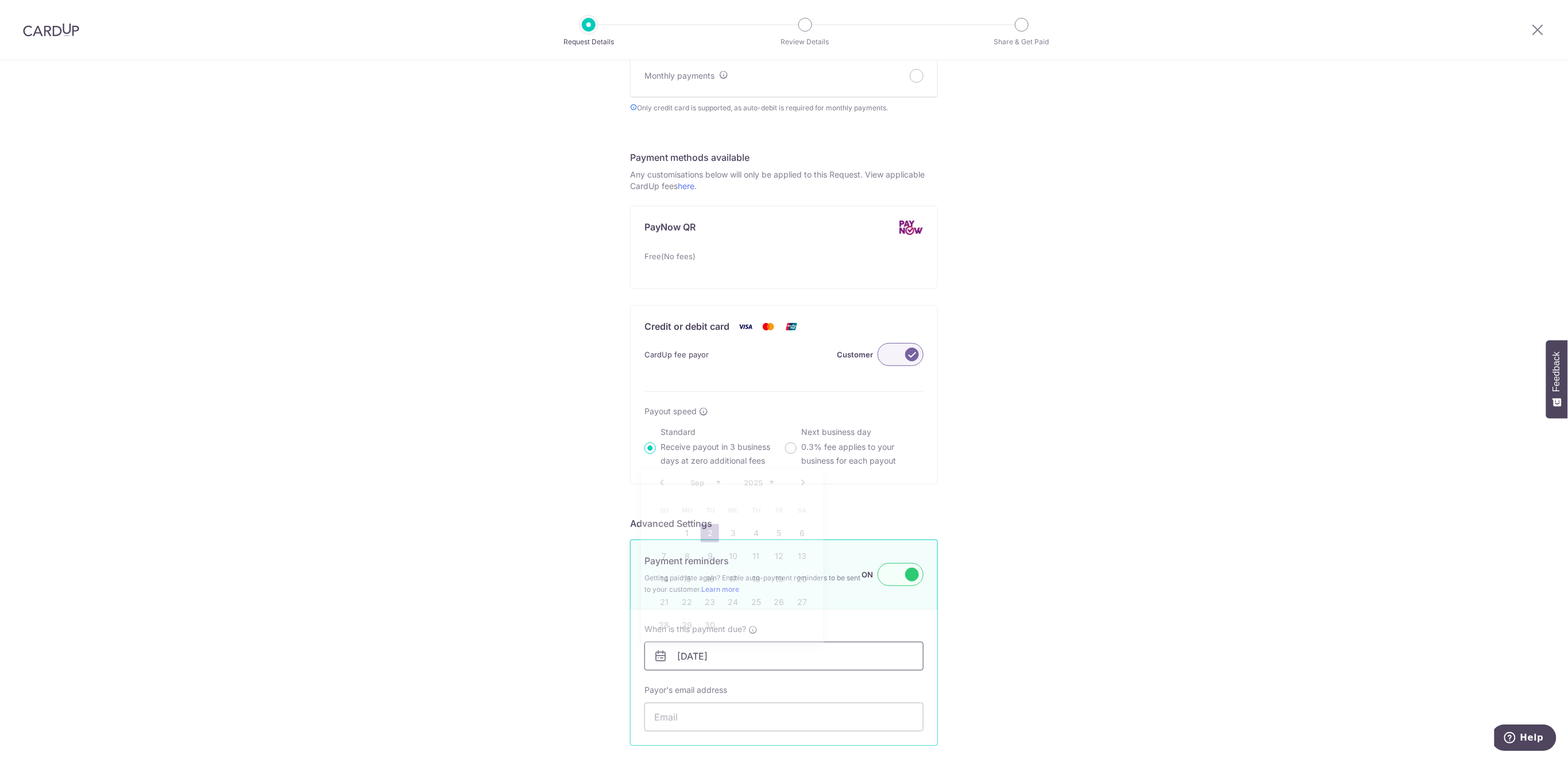
click at [868, 657] on input "[DATE]" at bounding box center [783, 655] width 279 height 29
click at [807, 531] on link "6" at bounding box center [802, 533] width 19 height 19
type input "06/09/2025"
click at [814, 718] on input "Payor's email address" at bounding box center [783, 716] width 279 height 29
click at [690, 723] on input "Payor's email address" at bounding box center [783, 716] width 279 height 29
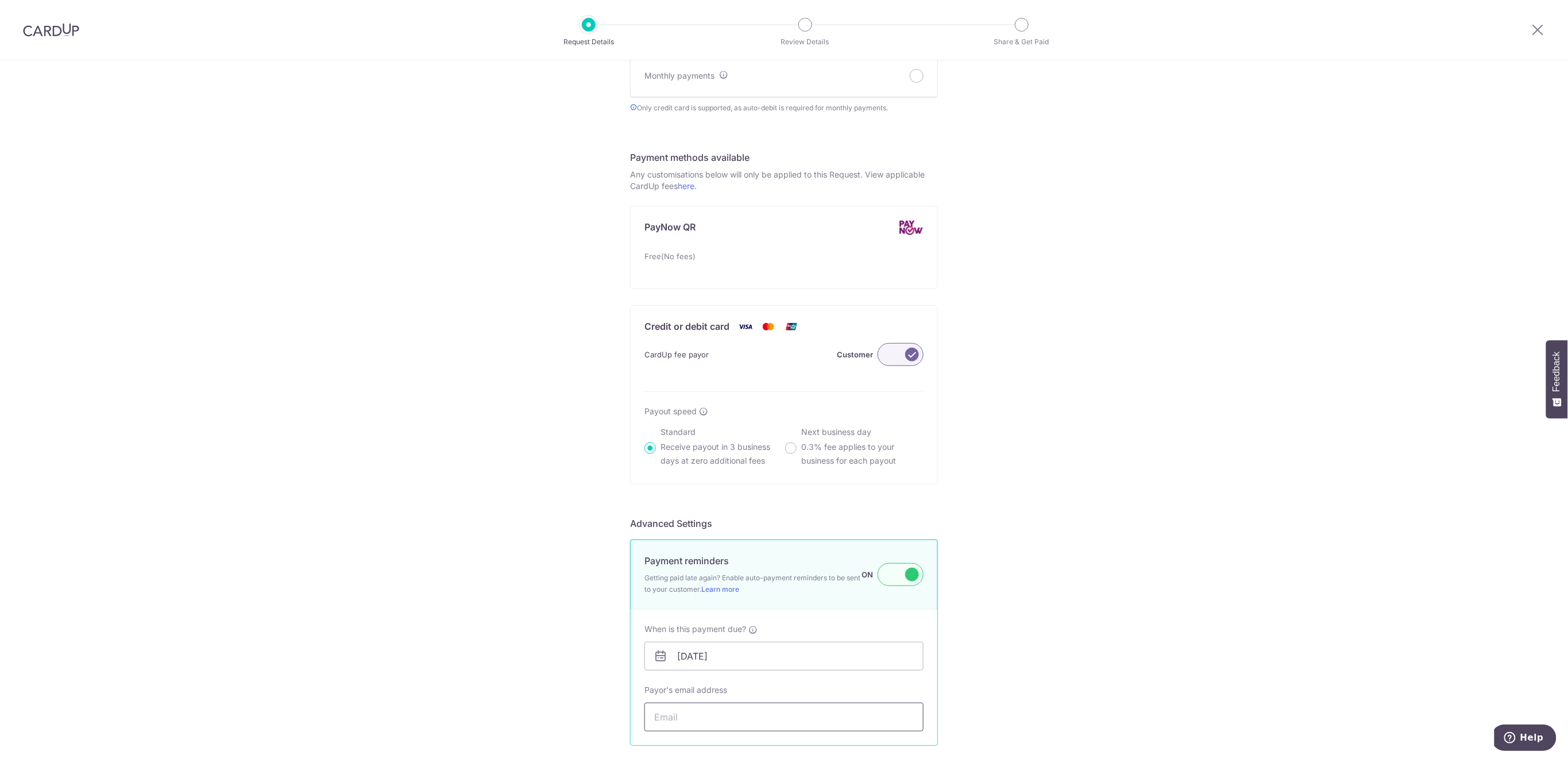
paste input "momopurin@gmail.com"
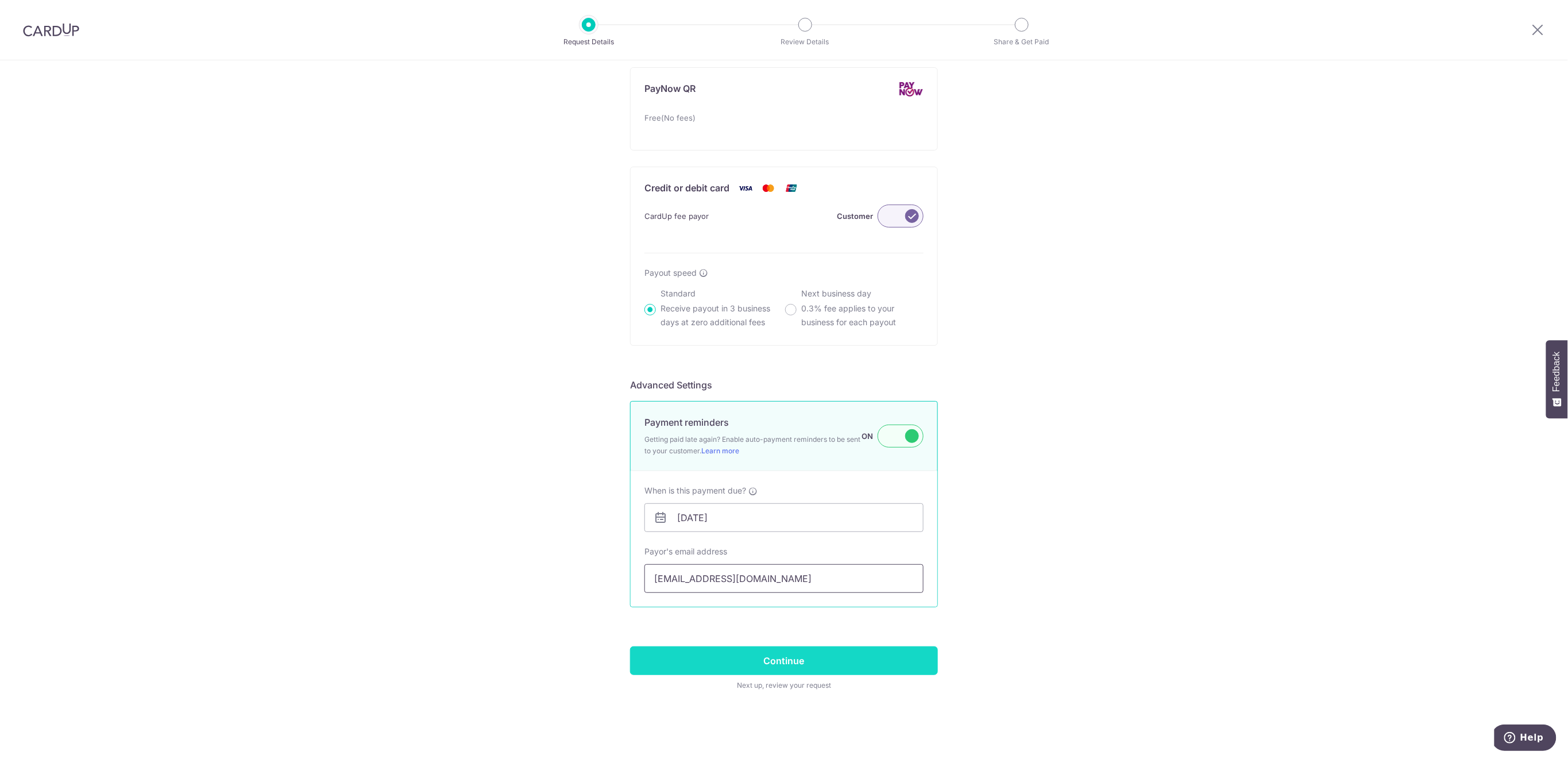
type input "momopurin@gmail.com"
click at [881, 661] on input "Continue" at bounding box center [784, 660] width 308 height 29
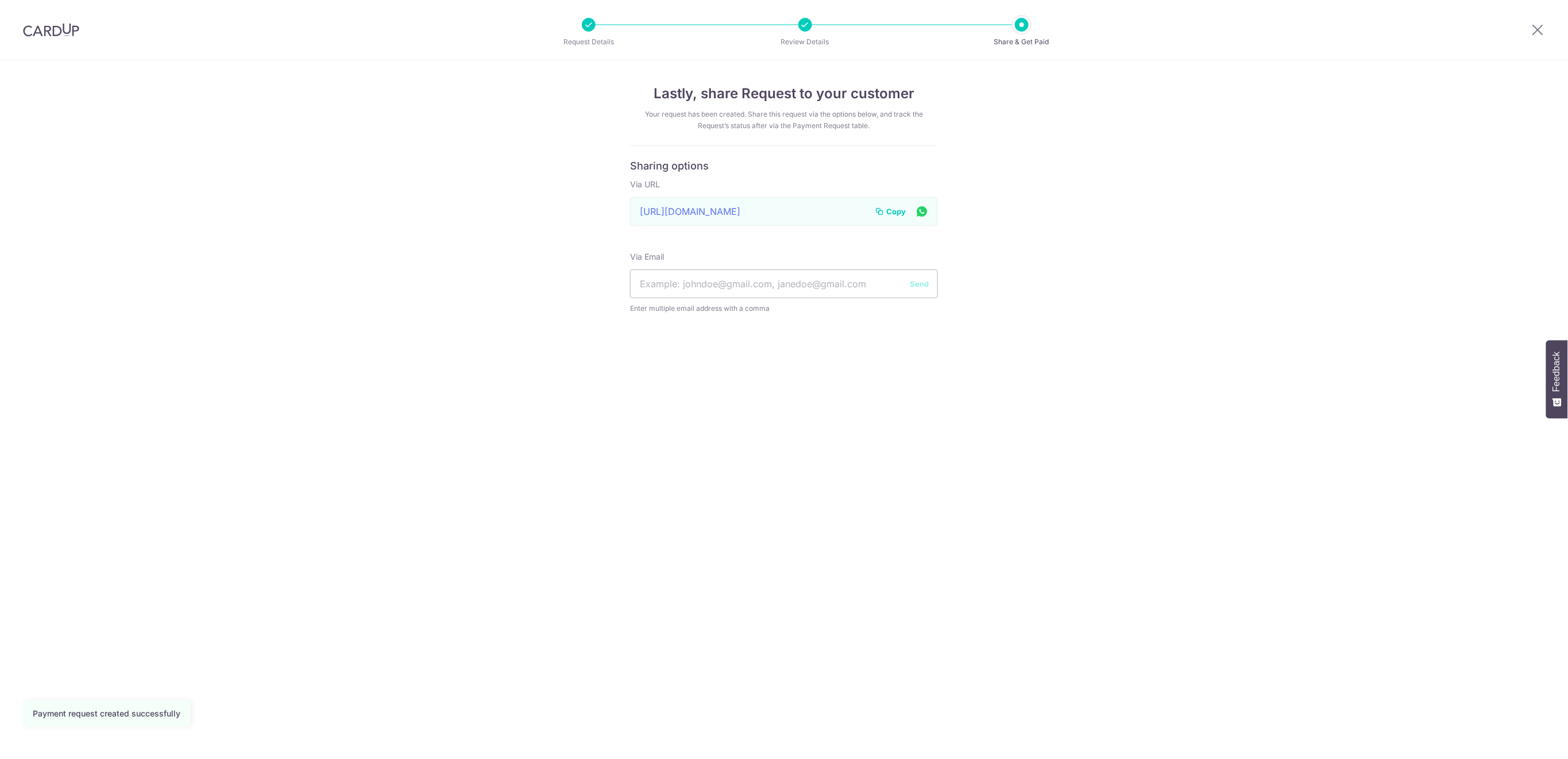
click at [765, 273] on input "text" at bounding box center [784, 283] width 308 height 29
type input "momopurin@gmail.com"
click at [922, 285] on button "Send" at bounding box center [919, 283] width 19 height 12
click at [1542, 29] on icon at bounding box center [1538, 30] width 14 height 14
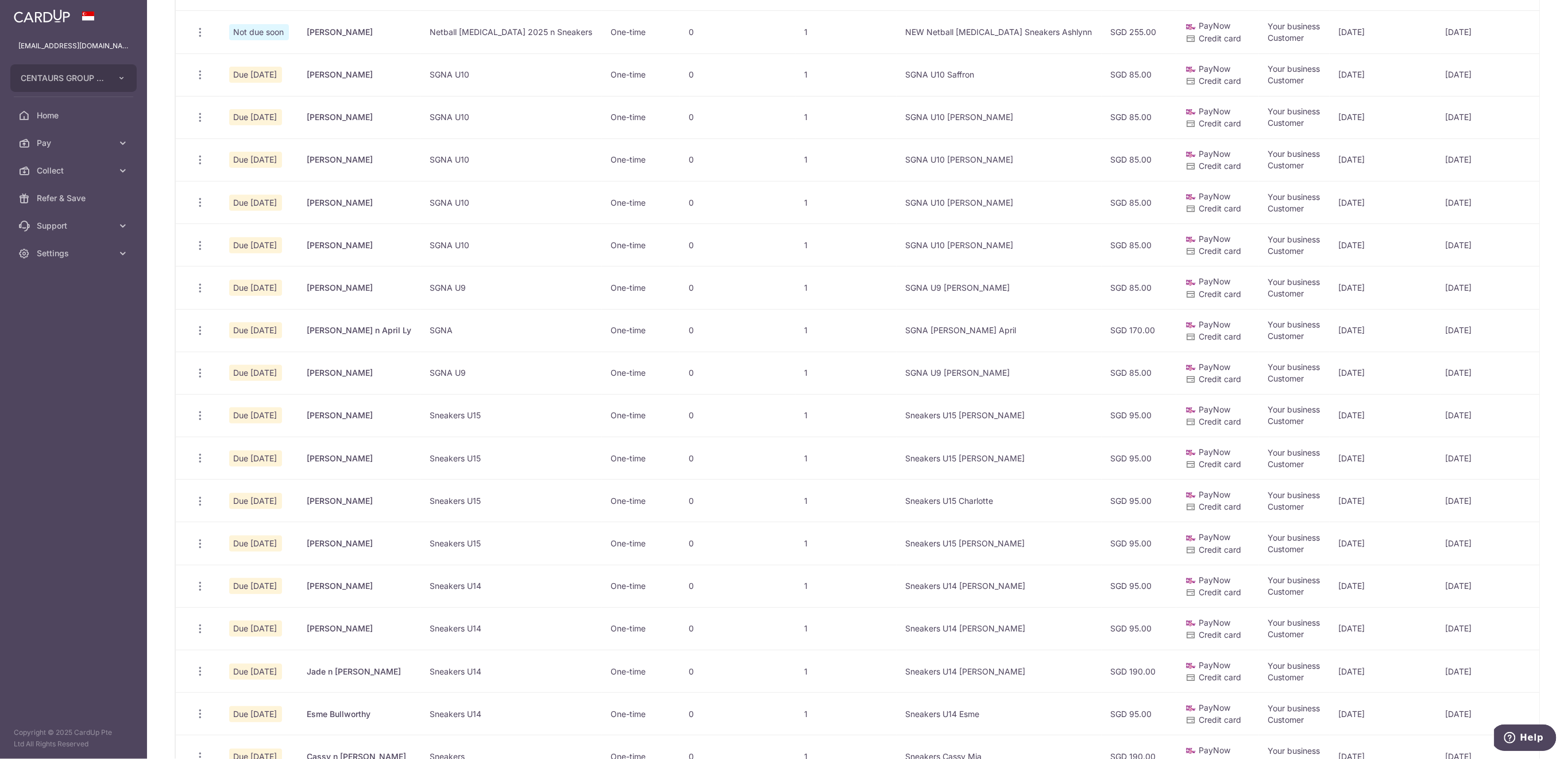
scroll to position [306, 0]
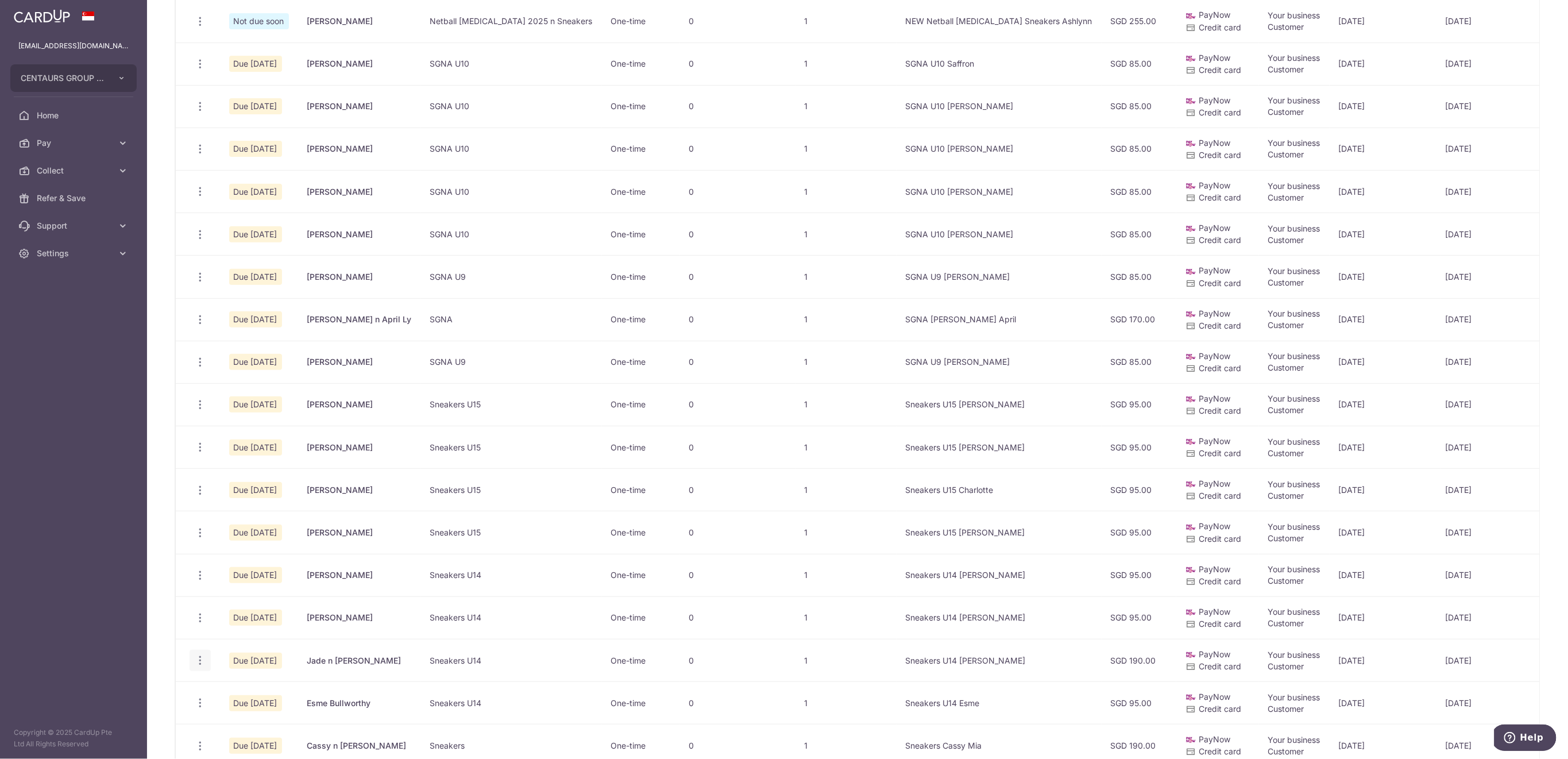
click at [242, 714] on span "Delete Request" at bounding box center [258, 720] width 73 height 14
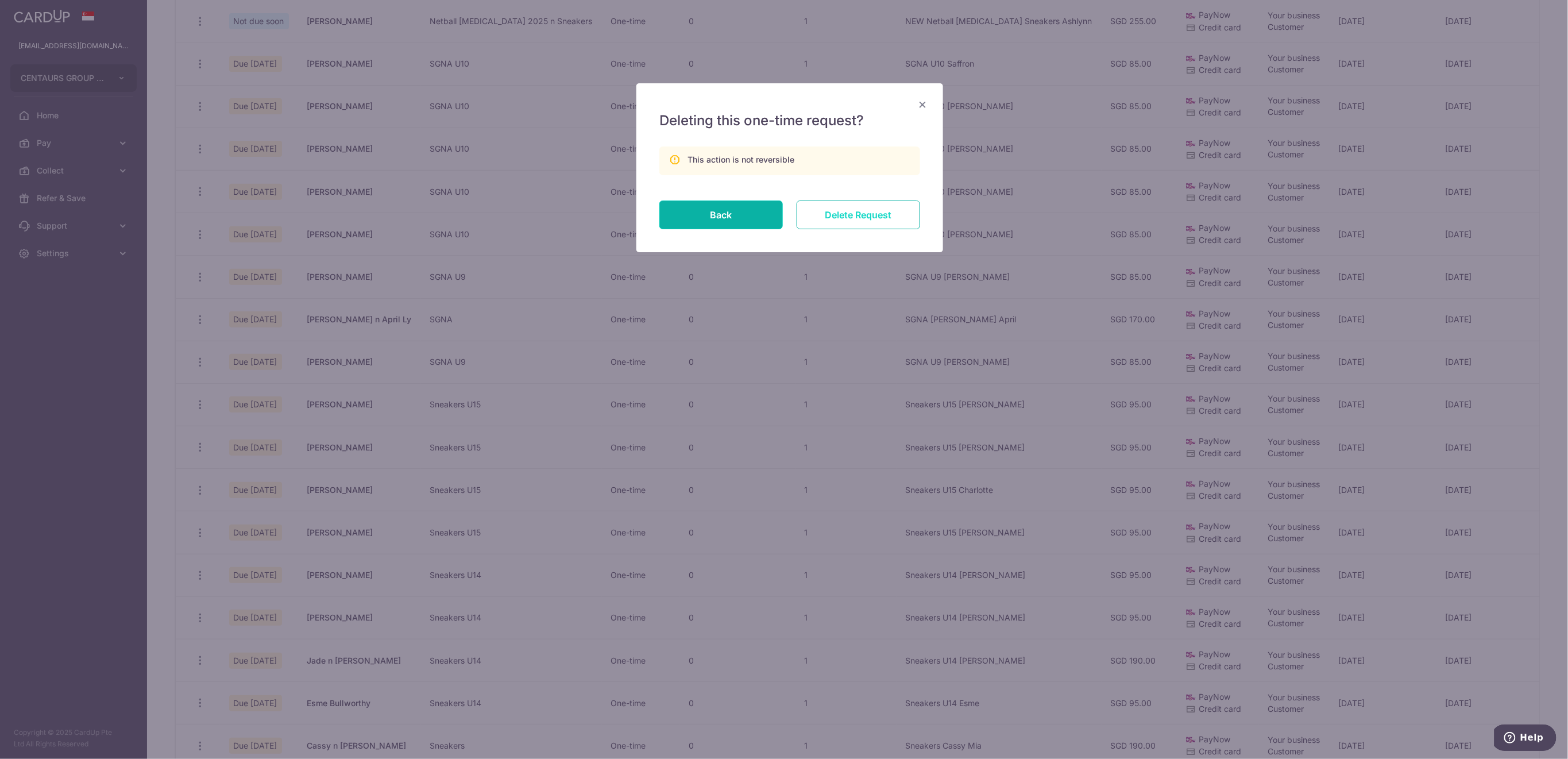
click at [868, 212] on input "Delete Request" at bounding box center [858, 215] width 123 height 29
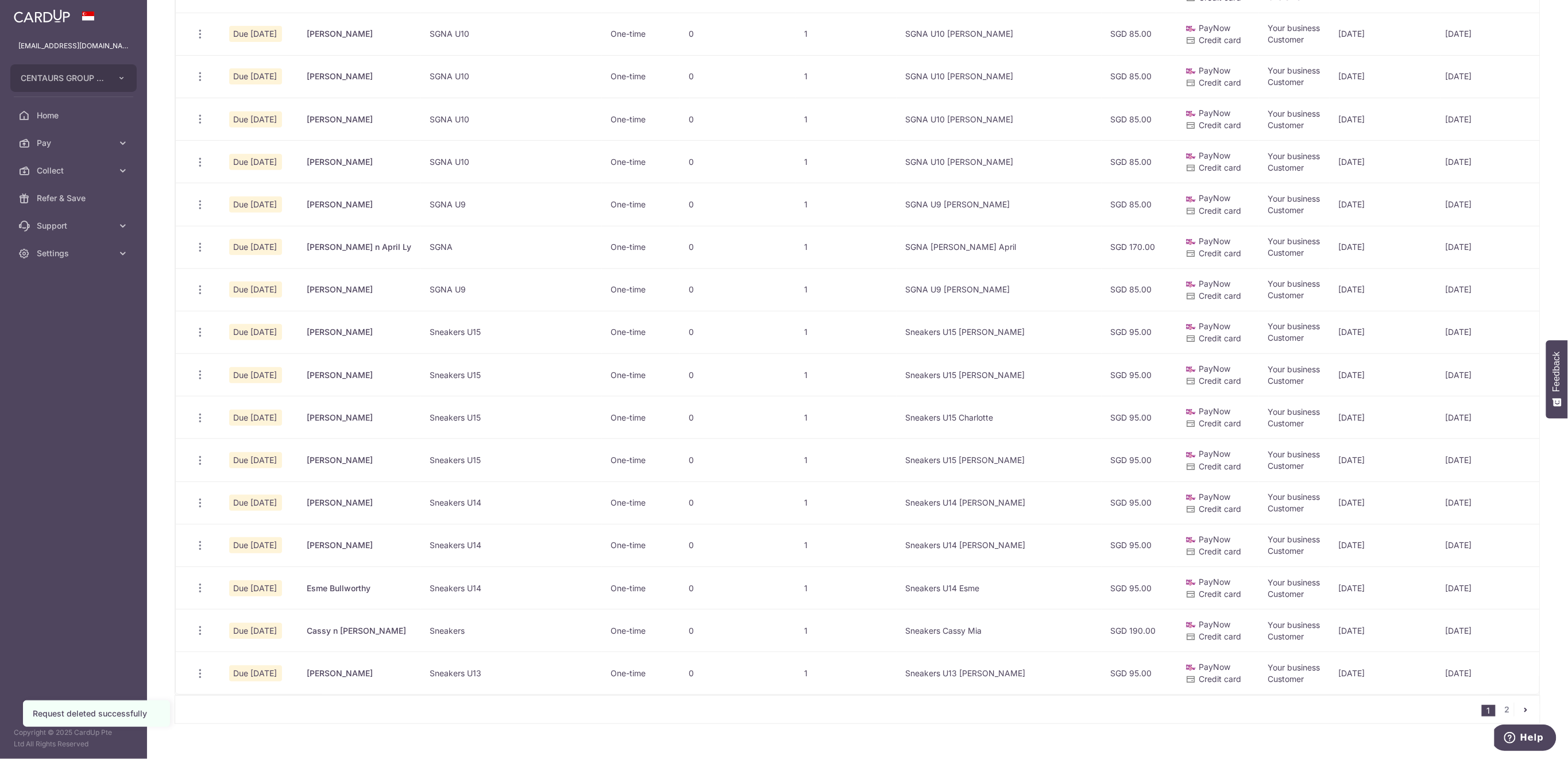
scroll to position [459, 0]
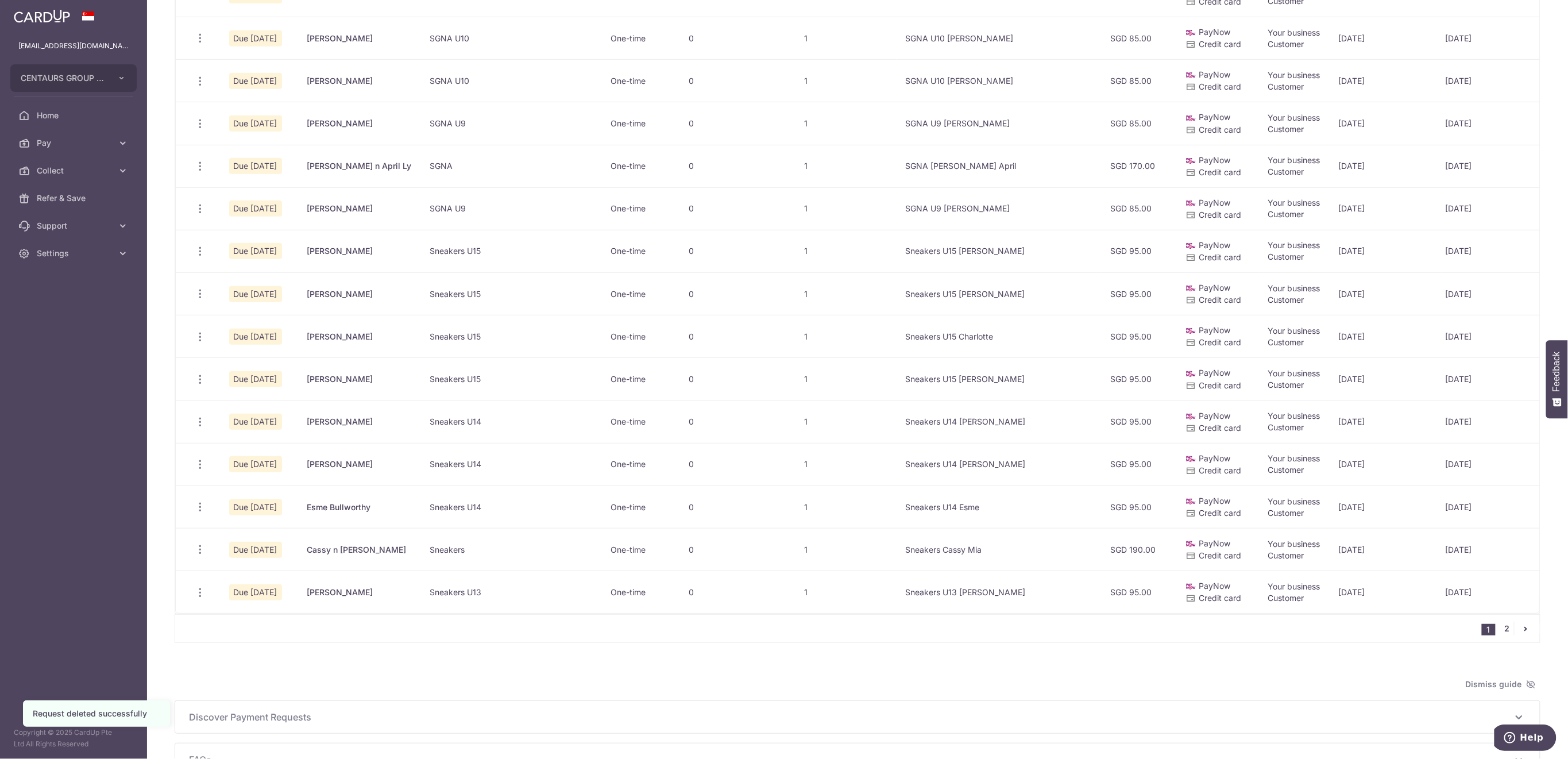
click at [1500, 633] on link "2" at bounding box center [1507, 629] width 14 height 14
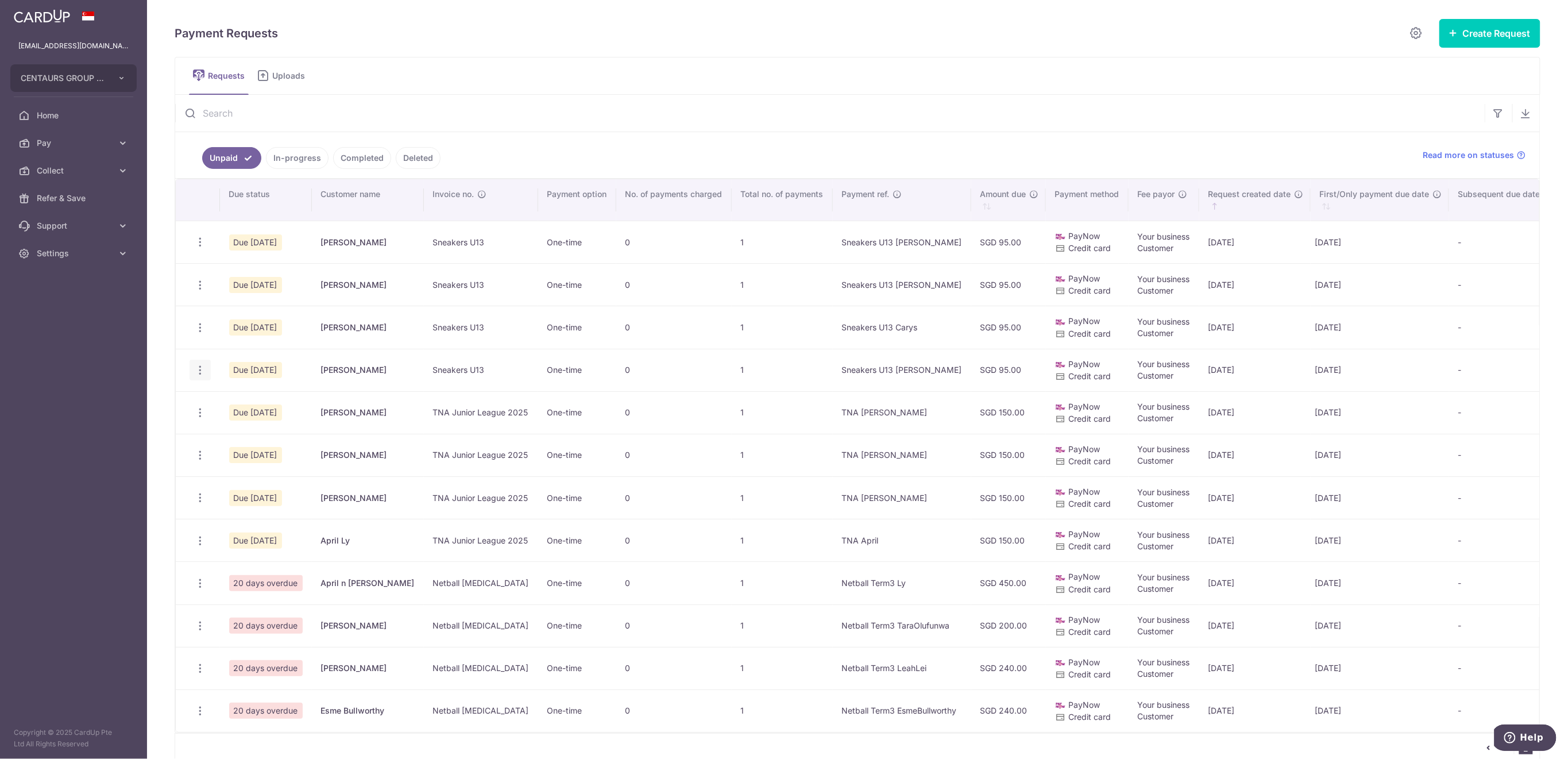
click at [200, 291] on icon "button" at bounding box center [200, 284] width 12 height 12
click at [245, 429] on span "Delete Request" at bounding box center [258, 429] width 73 height 14
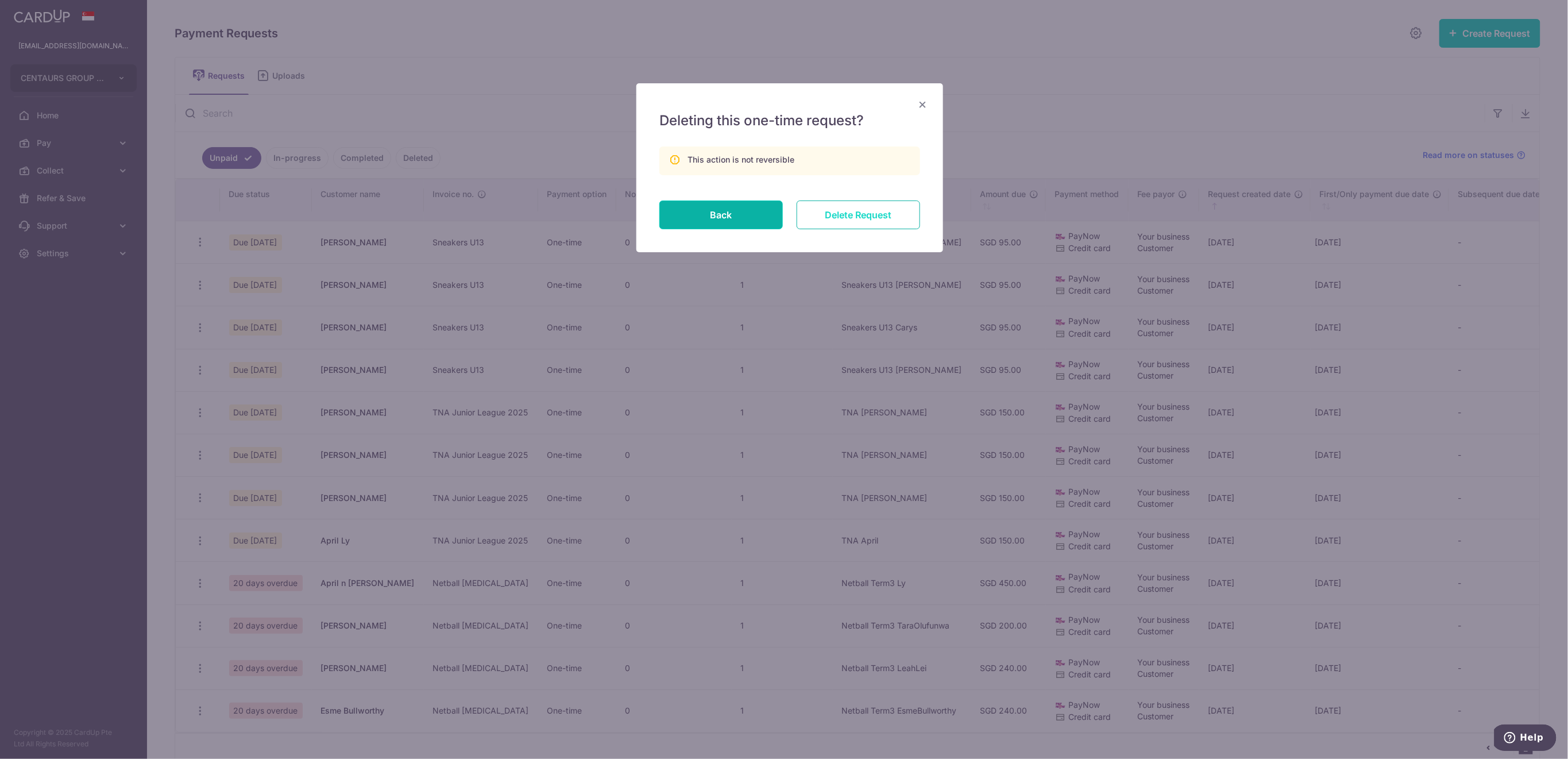
click at [850, 212] on input "Delete Request" at bounding box center [858, 215] width 123 height 29
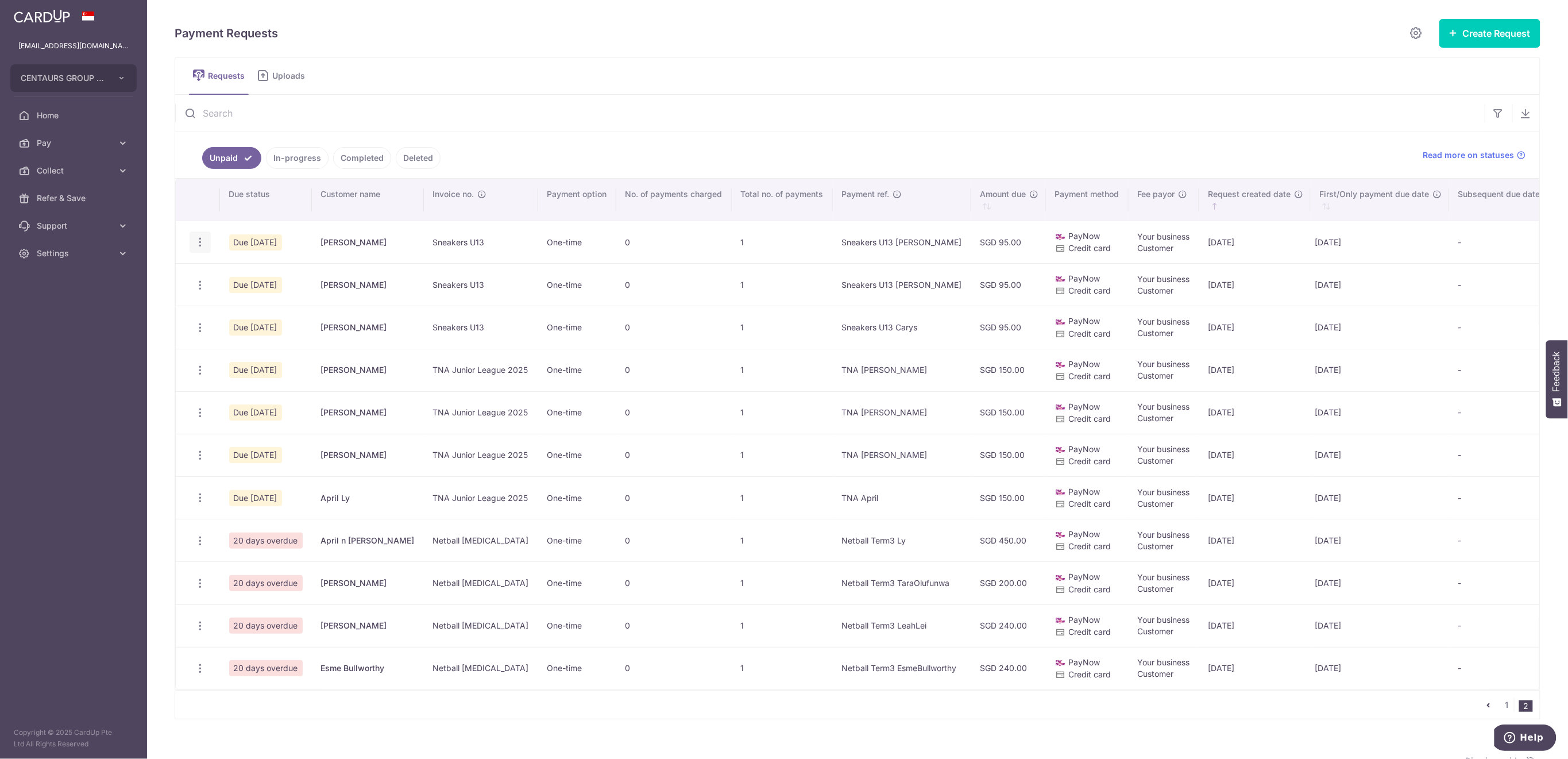
click at [203, 238] on icon "button" at bounding box center [200, 241] width 12 height 12
click at [258, 298] on span "Delete Request" at bounding box center [258, 301] width 73 height 14
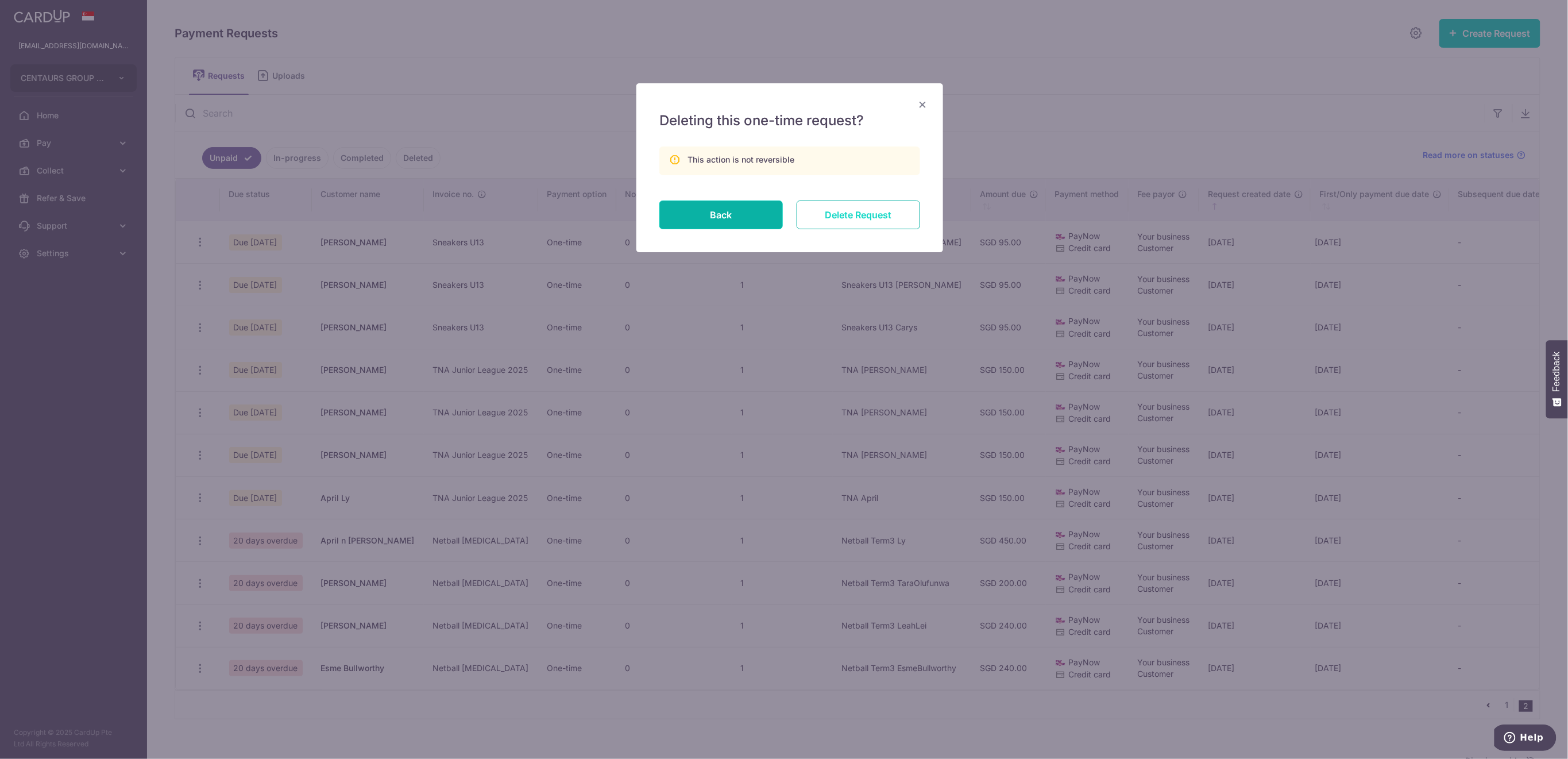
click at [878, 212] on input "Delete Request" at bounding box center [858, 215] width 123 height 29
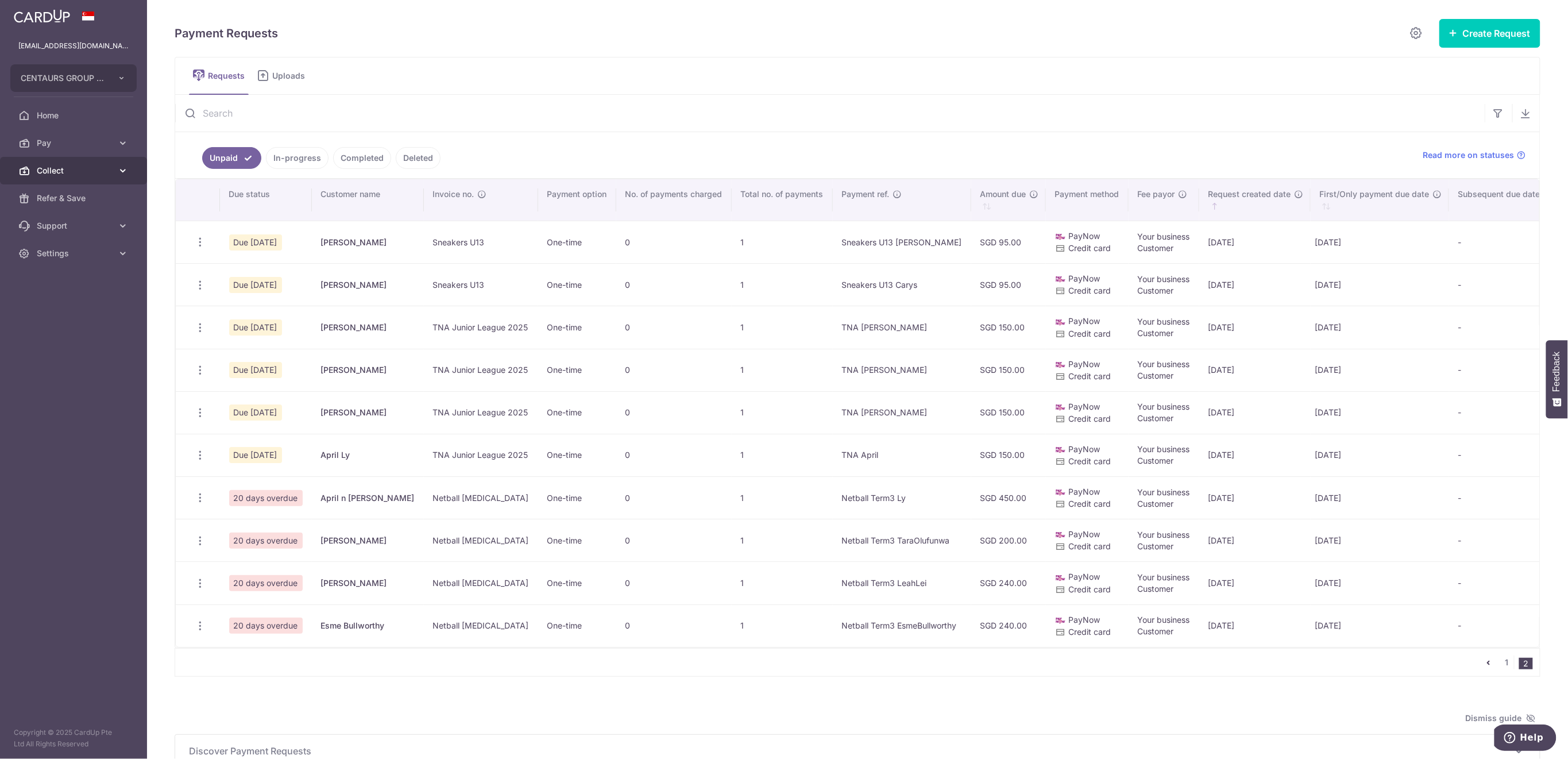
click at [81, 170] on span "Collect" at bounding box center [74, 170] width 76 height 12
click at [79, 205] on link "Dashboard" at bounding box center [73, 198] width 147 height 27
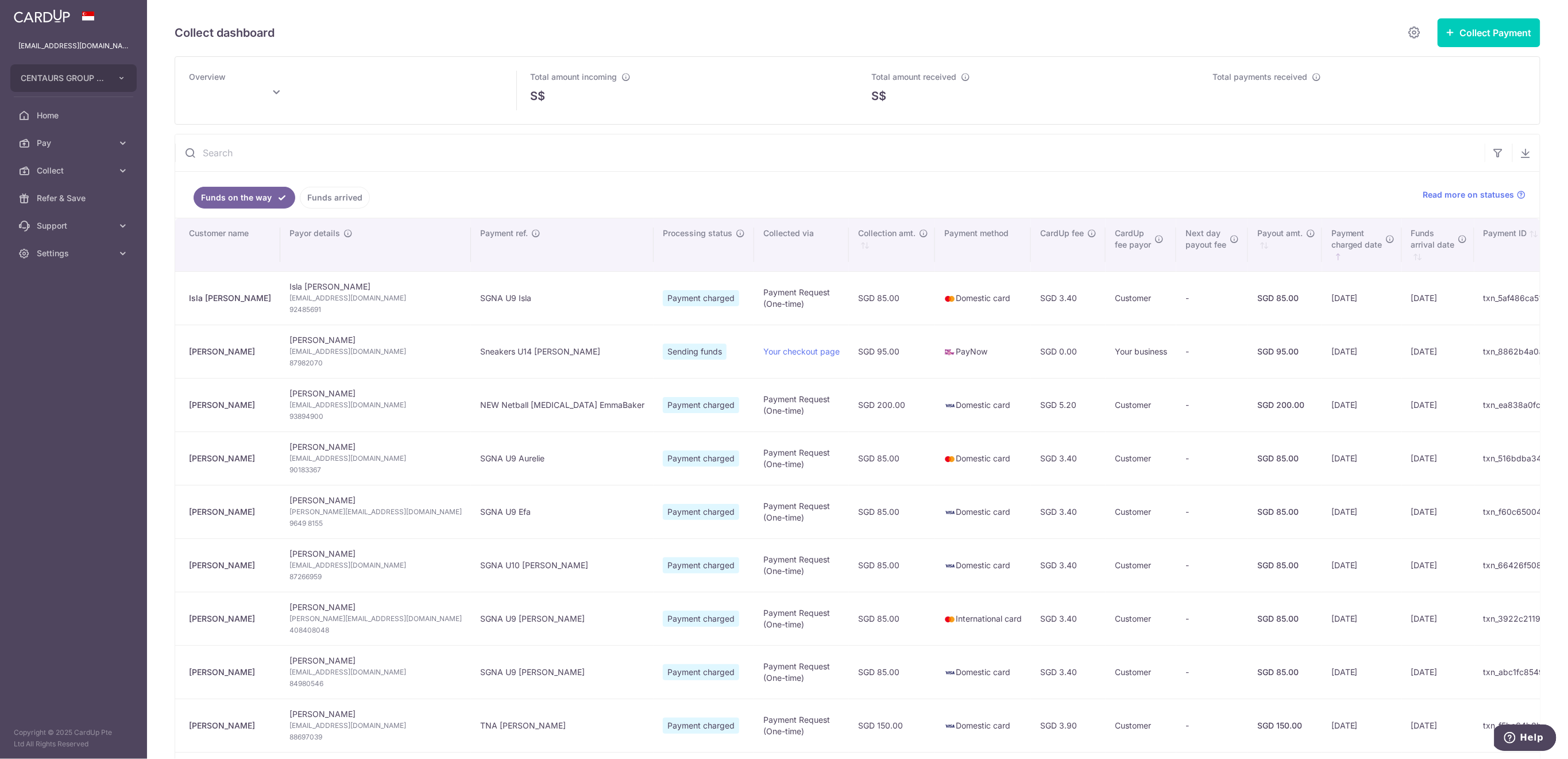
type input "September 2025"
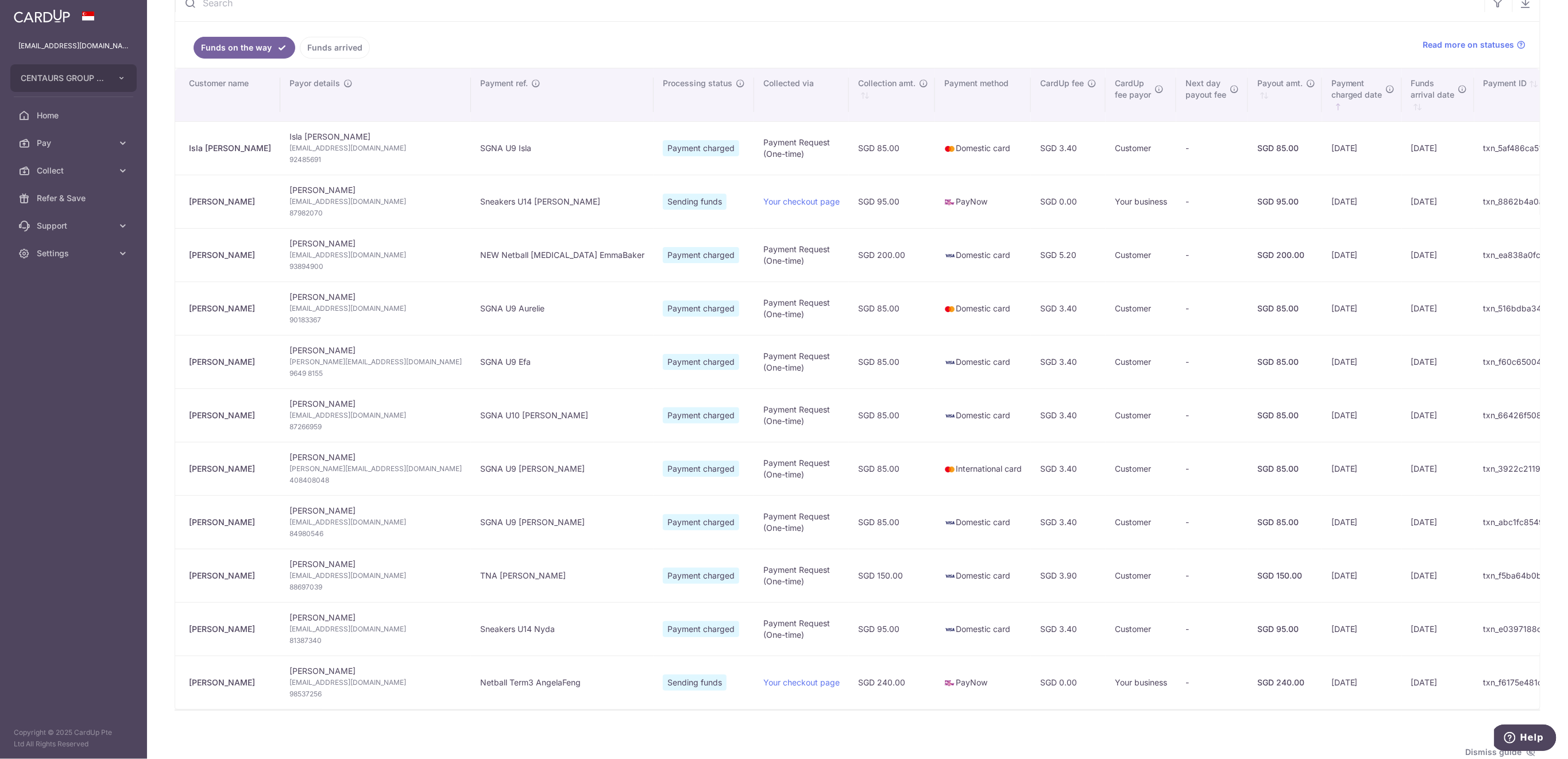
scroll to position [153, 0]
click at [331, 41] on link "Funds arrived" at bounding box center [335, 45] width 70 height 22
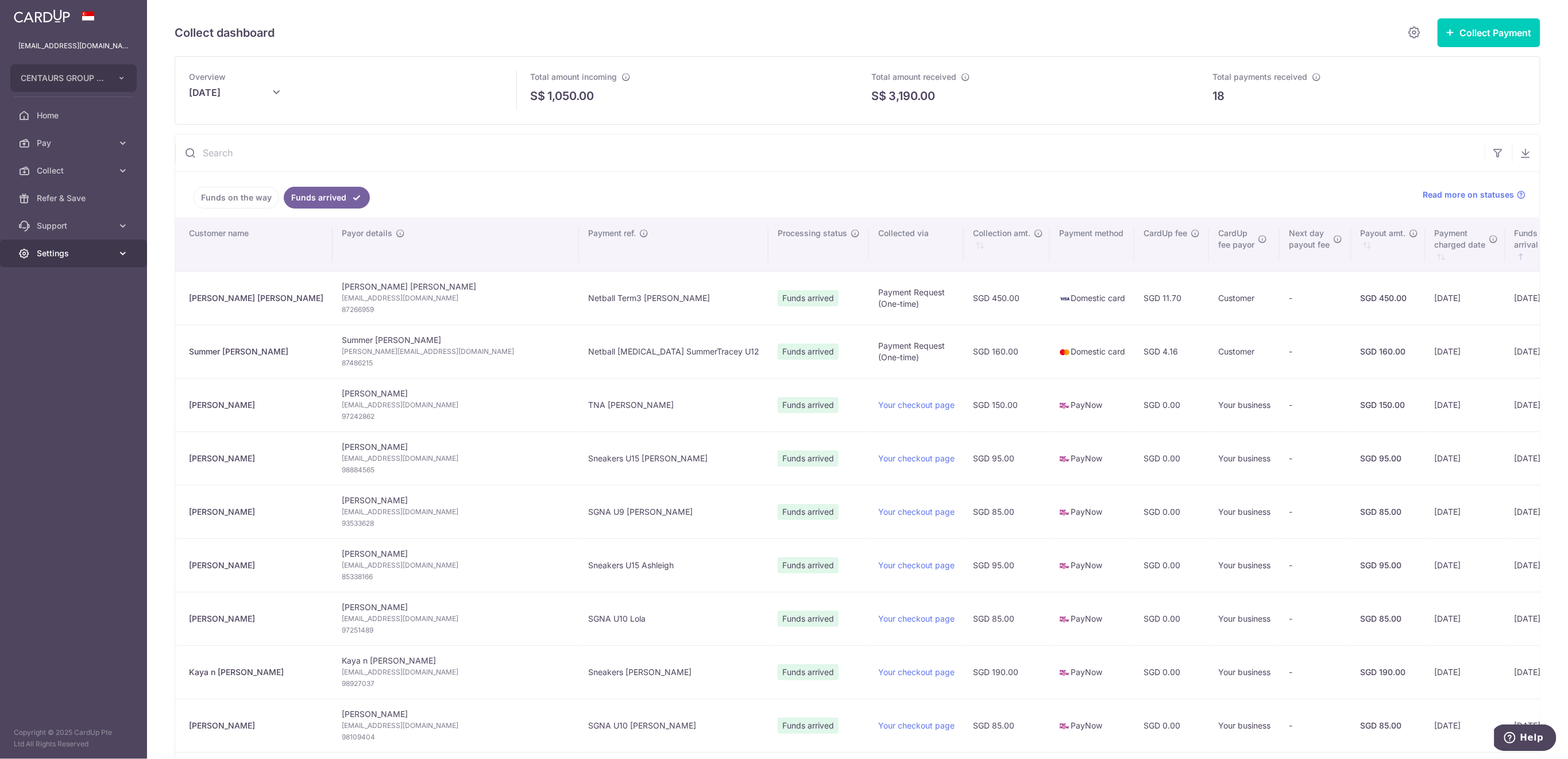
drag, startPoint x: 84, startPoint y: 248, endPoint x: 86, endPoint y: 255, distance: 7.3
click at [84, 248] on span "Settings" at bounding box center [74, 253] width 76 height 12
click at [92, 309] on span "Logout" at bounding box center [74, 308] width 76 height 12
